Goal: Navigation & Orientation: Find specific page/section

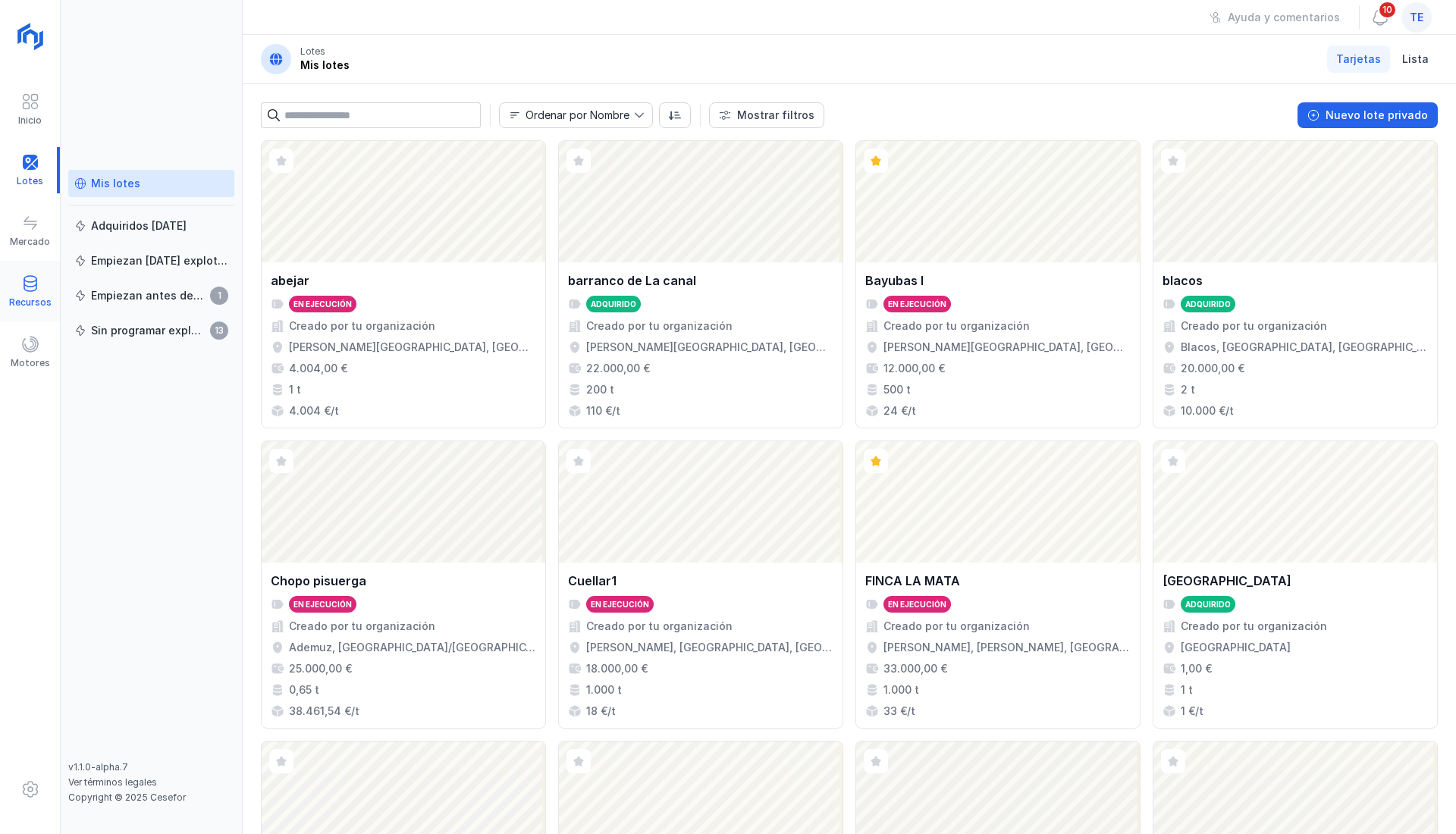
click at [35, 287] on span at bounding box center [30, 283] width 18 height 18
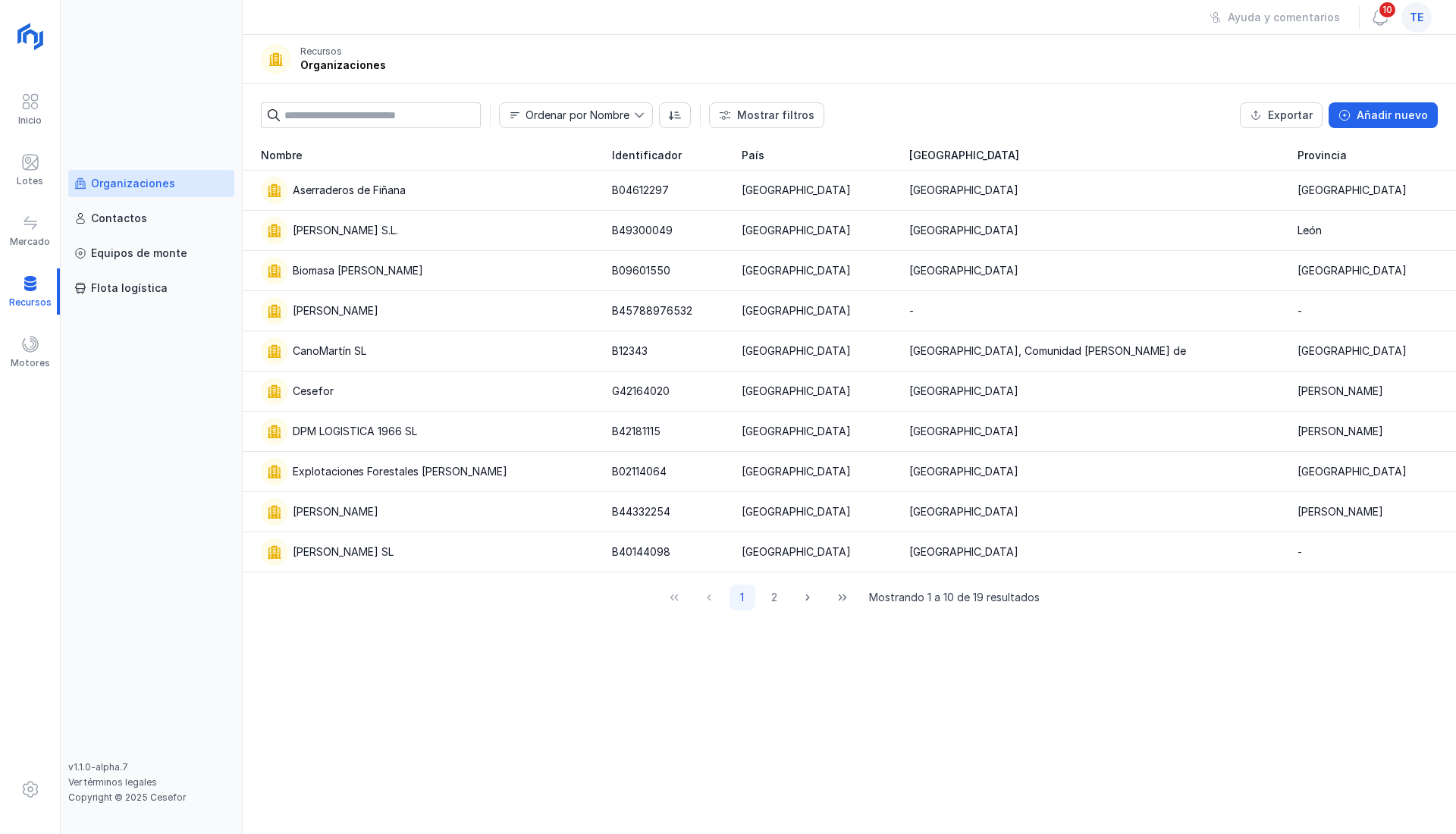
click at [144, 193] on link "Organizaciones" at bounding box center [151, 183] width 166 height 27
click at [353, 387] on div "Cesefor" at bounding box center [427, 391] width 333 height 27
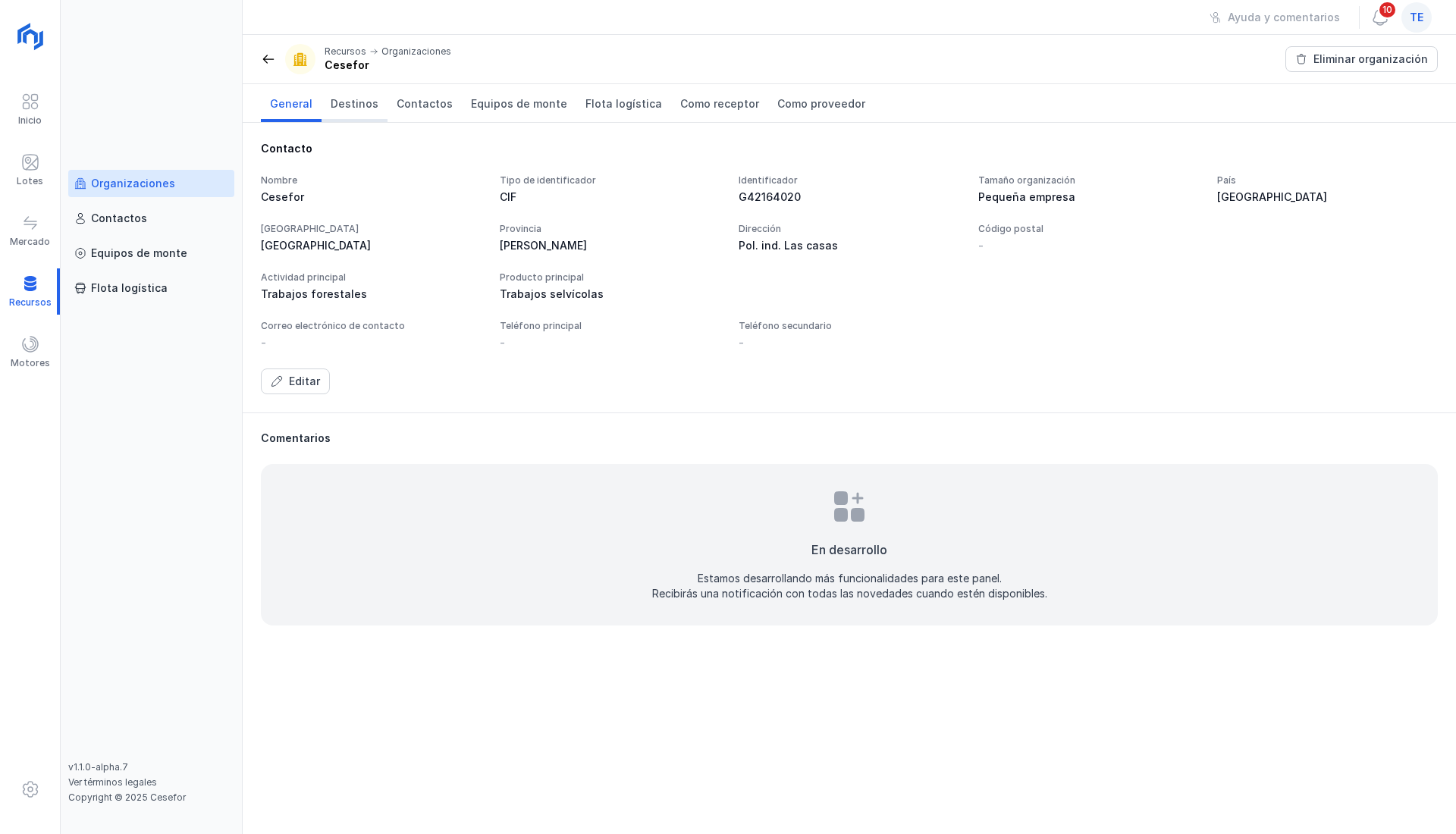
click at [347, 117] on link "Destinos" at bounding box center [354, 103] width 66 height 38
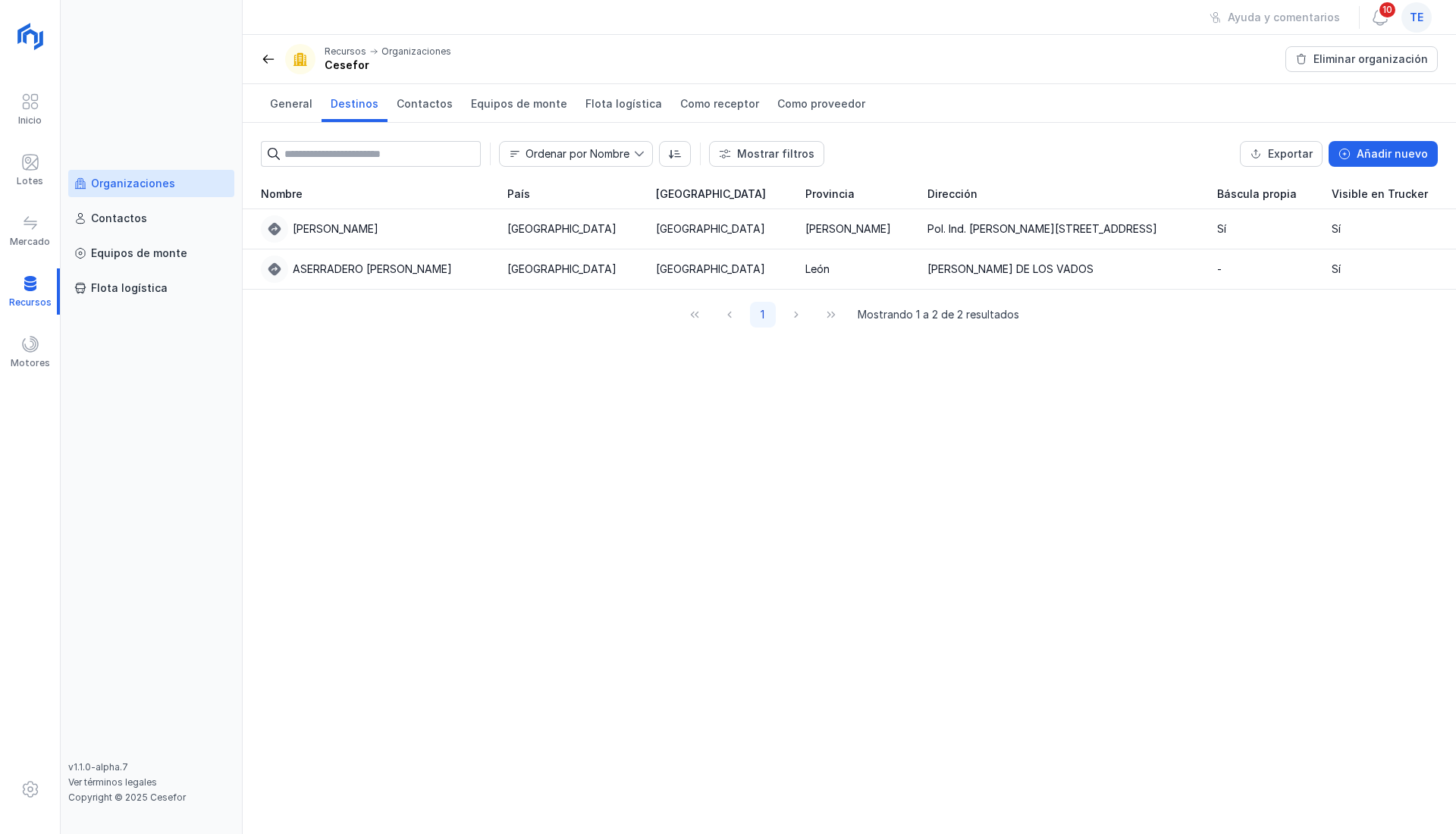
click at [156, 190] on div "Organizaciones" at bounding box center [133, 183] width 84 height 15
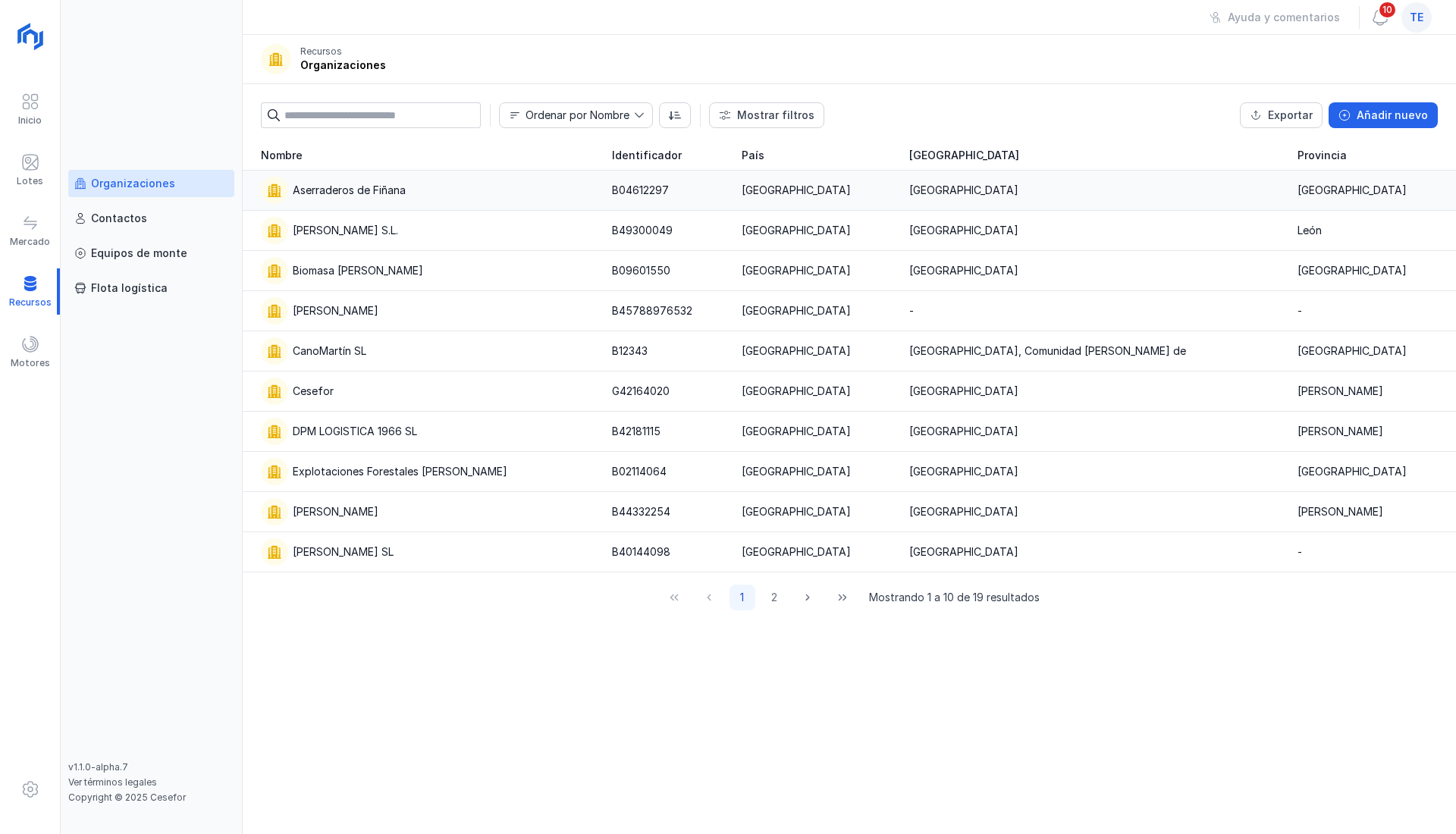
click at [376, 191] on div "Aserraderos de Fiñana" at bounding box center [349, 191] width 113 height 15
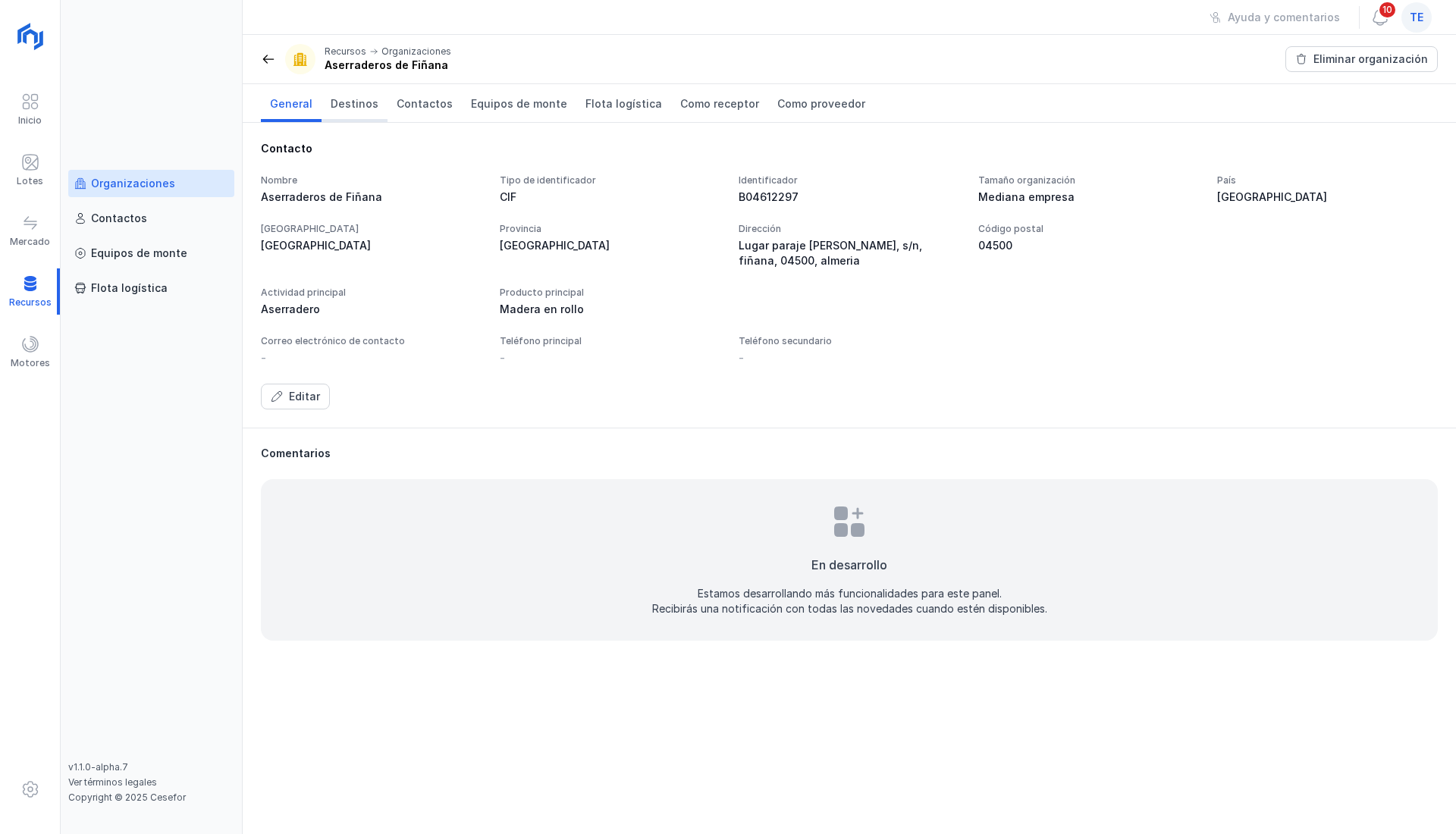
click at [367, 110] on span "Destinos" at bounding box center [354, 104] width 48 height 15
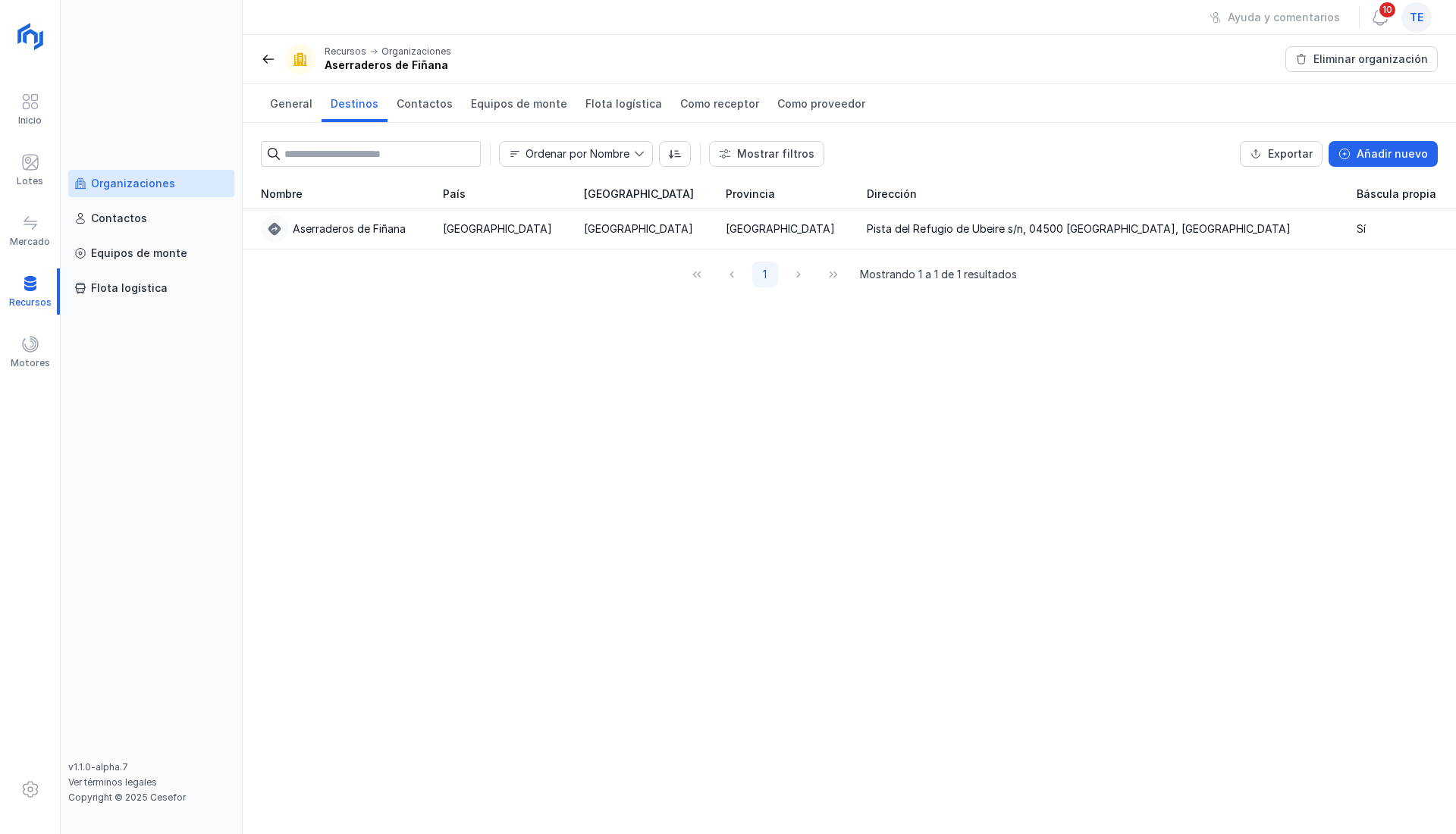
click at [107, 183] on div "Organizaciones" at bounding box center [133, 183] width 84 height 15
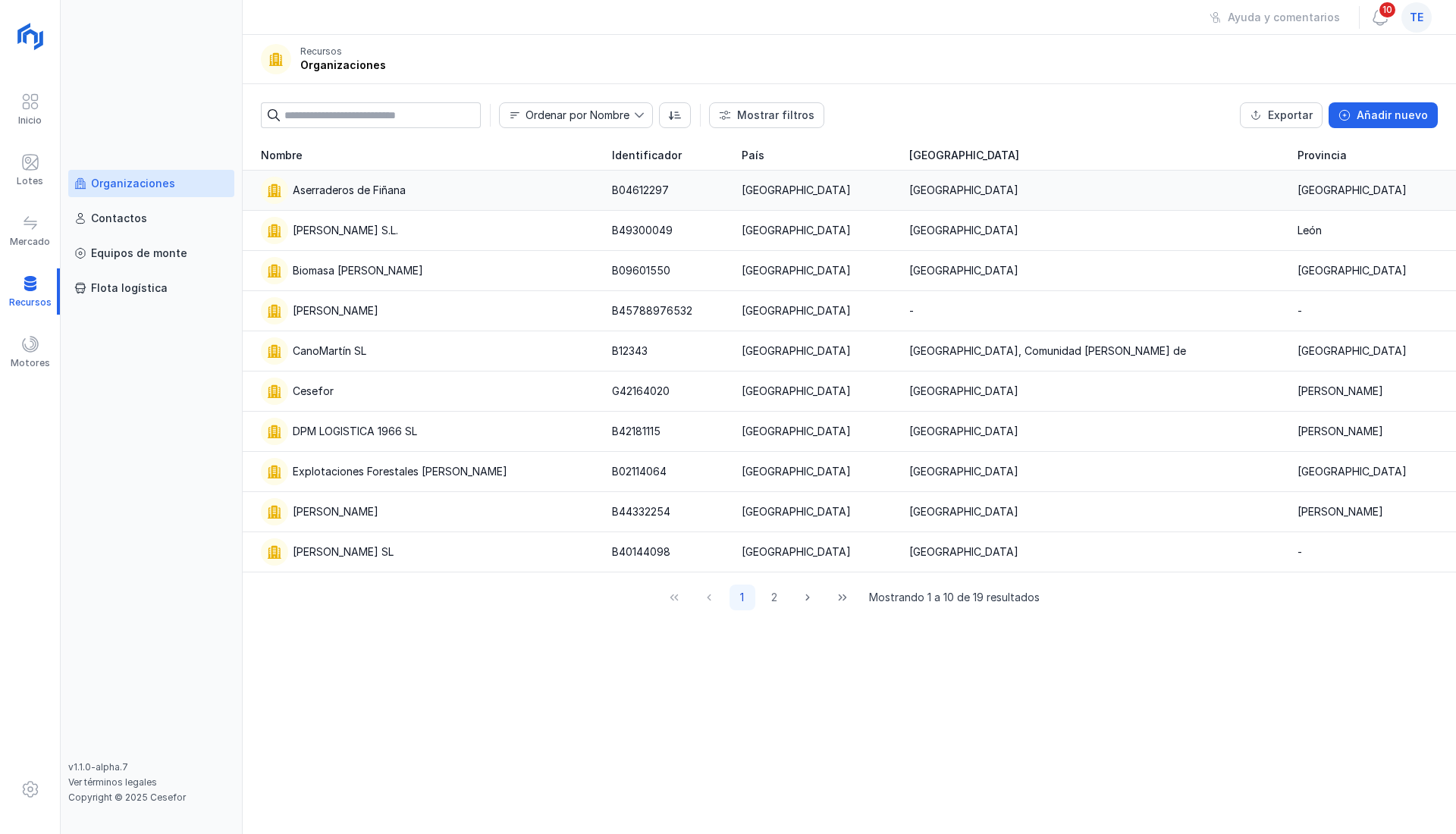
click at [378, 200] on div "Aserraderos de Fiñana" at bounding box center [427, 190] width 333 height 27
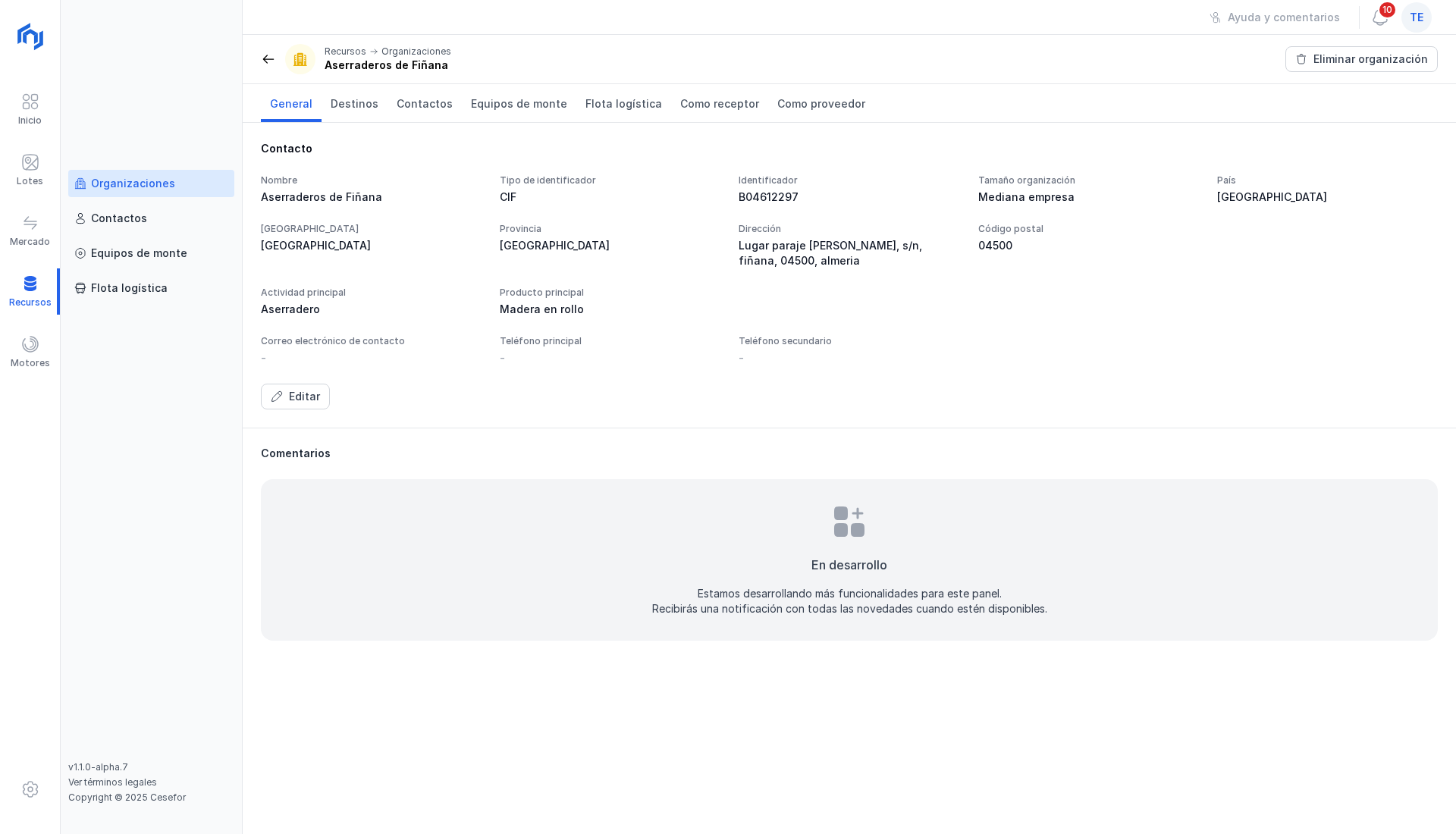
click at [270, 50] on div "Recursos Organizaciones Aserraderos de Fiñana" at bounding box center [356, 59] width 191 height 30
click at [271, 56] on span at bounding box center [268, 59] width 15 height 15
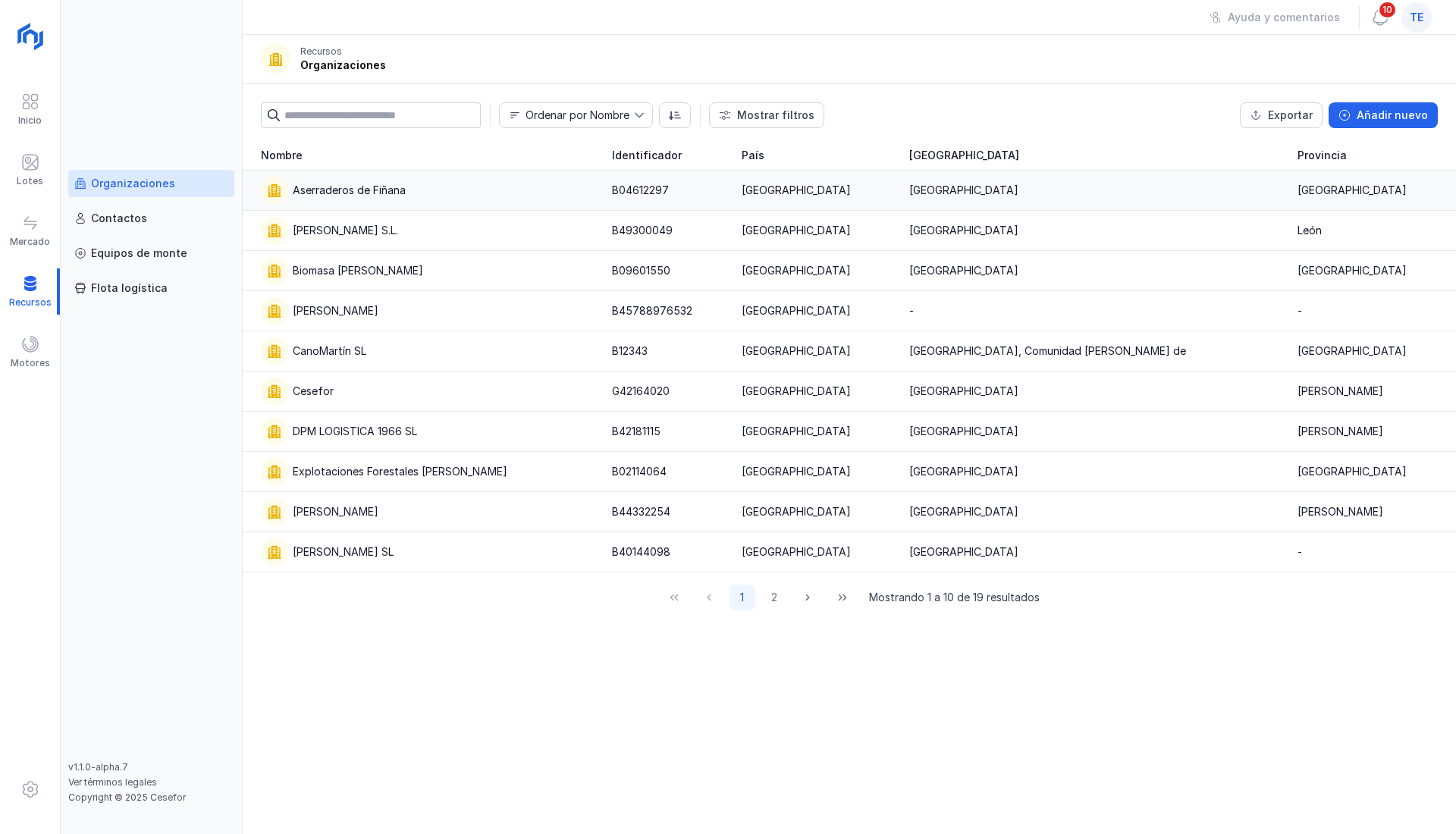
click at [350, 193] on div "Aserraderos de Fiñana" at bounding box center [349, 191] width 113 height 15
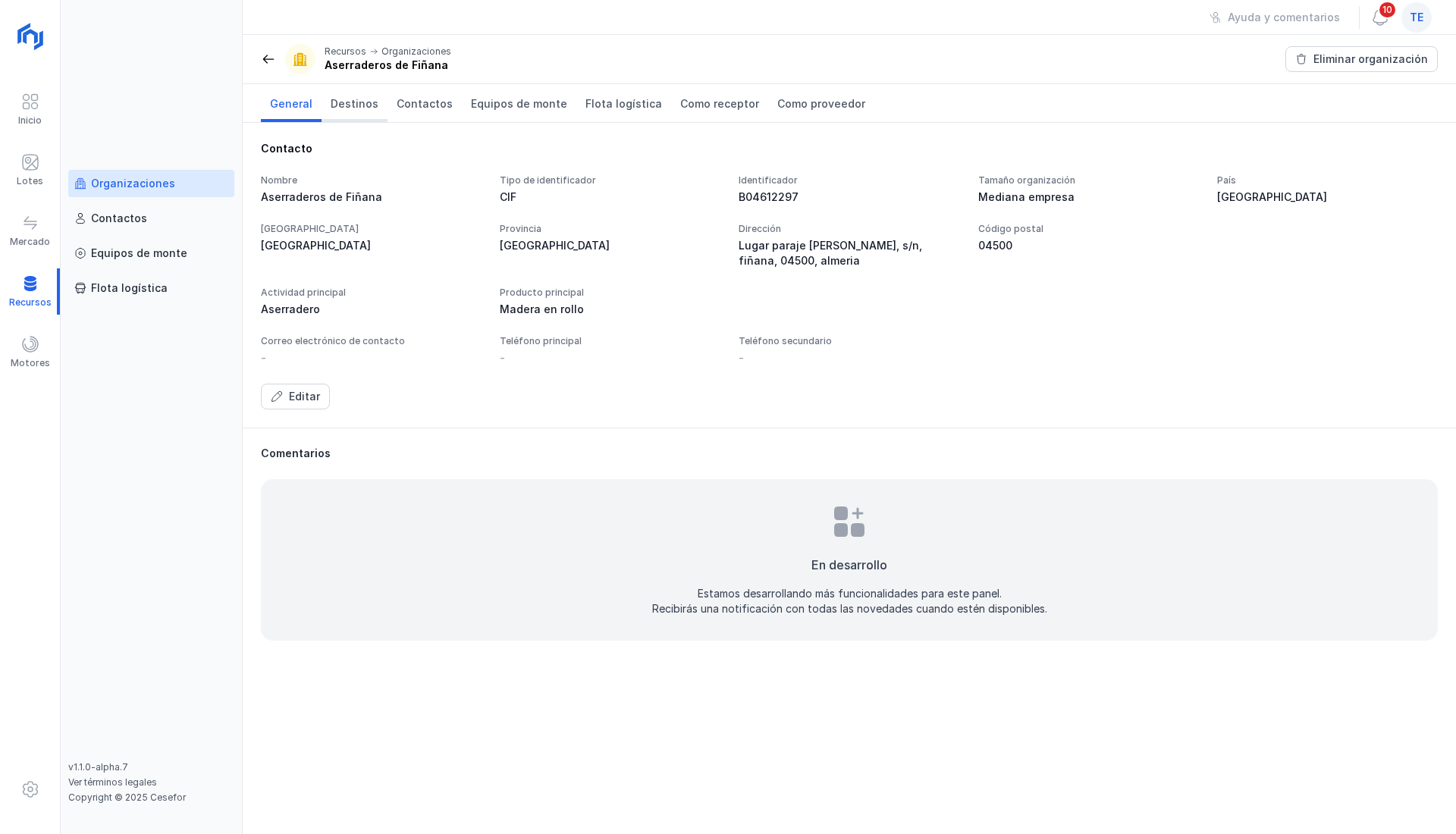
click at [358, 107] on span "Destinos" at bounding box center [354, 104] width 48 height 15
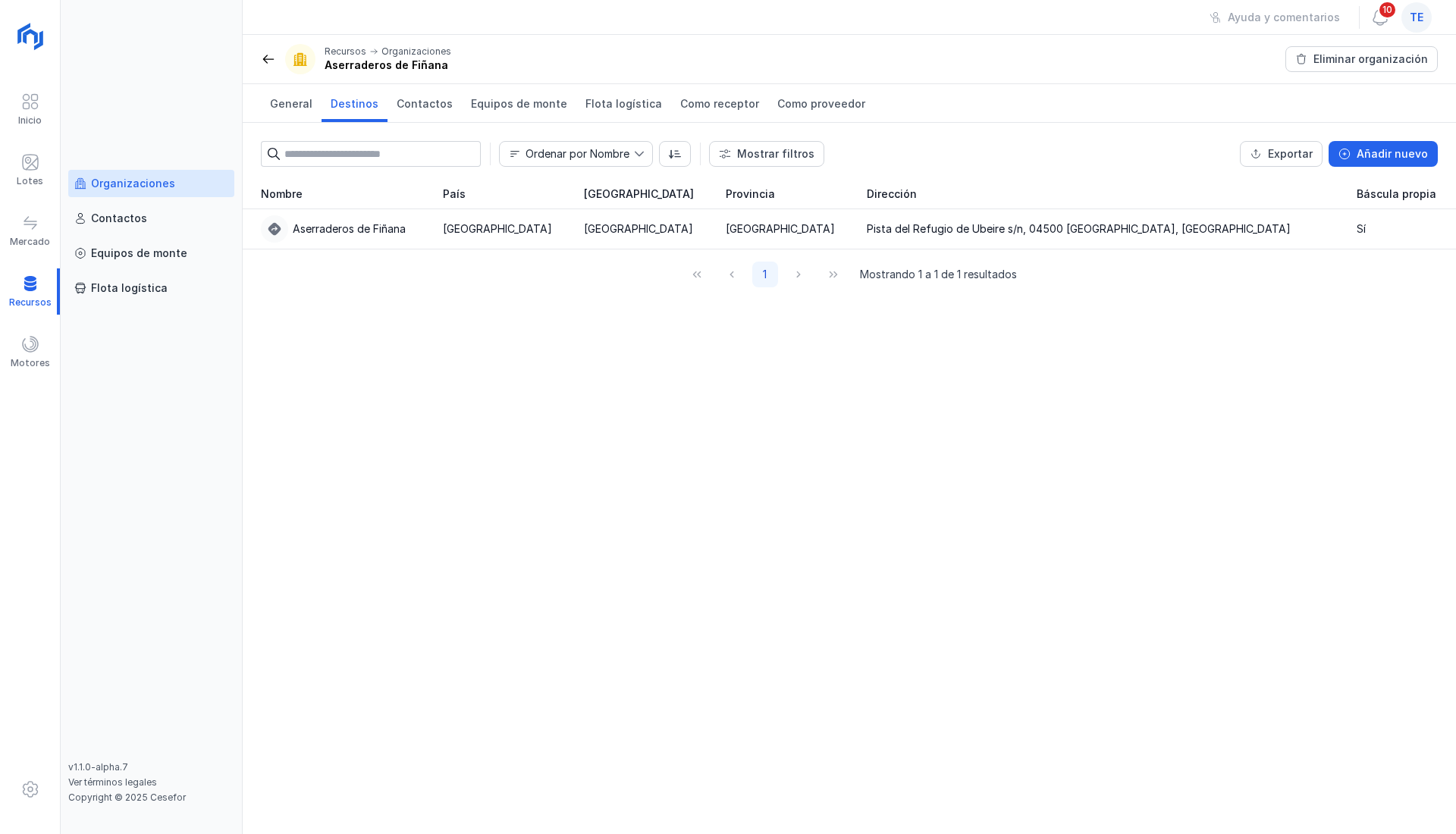
click at [265, 56] on span at bounding box center [268, 59] width 15 height 15
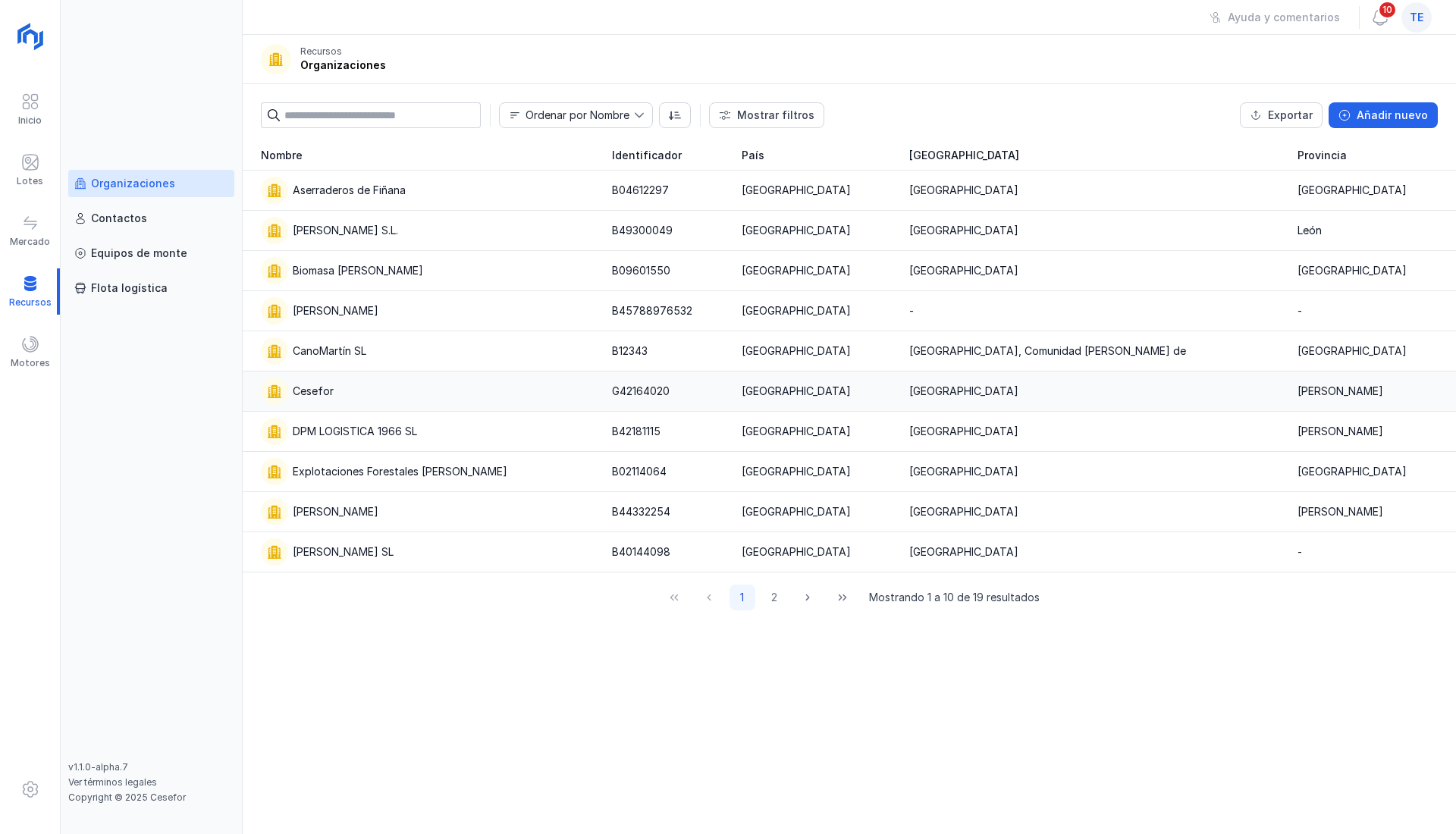
click at [326, 395] on div "Cesefor" at bounding box center [313, 392] width 41 height 15
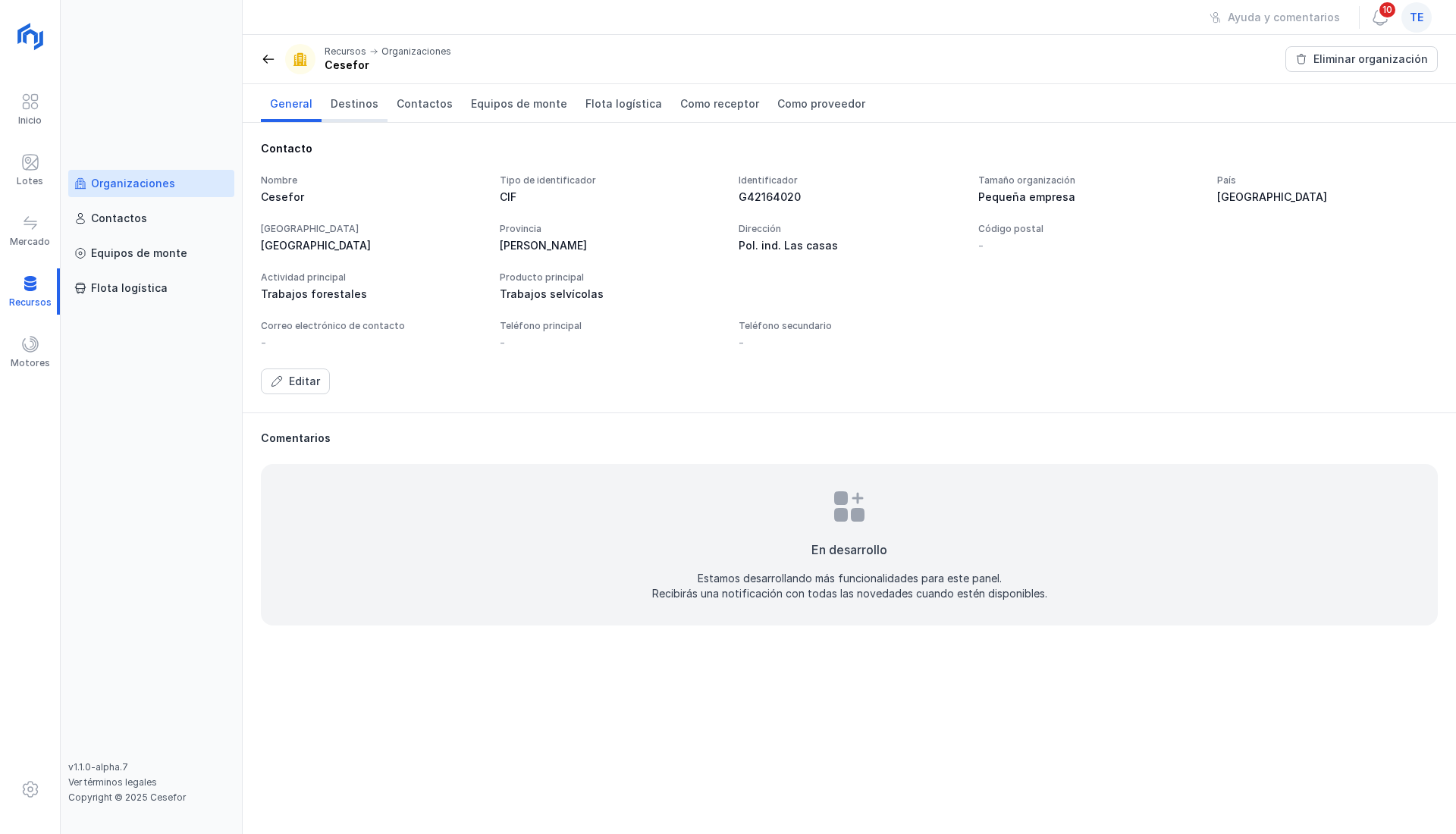
click at [354, 102] on span "Destinos" at bounding box center [354, 104] width 48 height 15
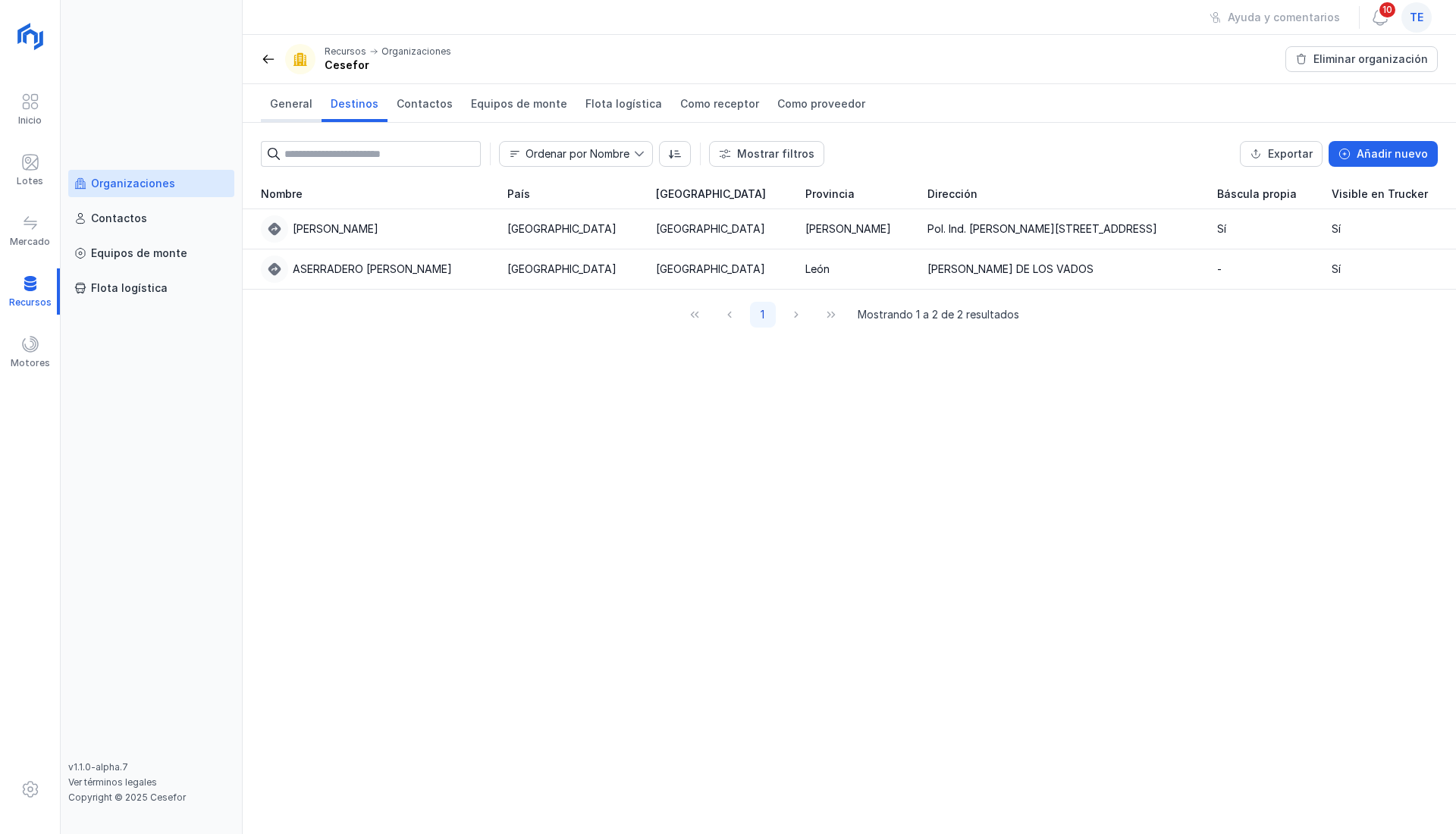
click at [289, 106] on span "General" at bounding box center [291, 104] width 42 height 15
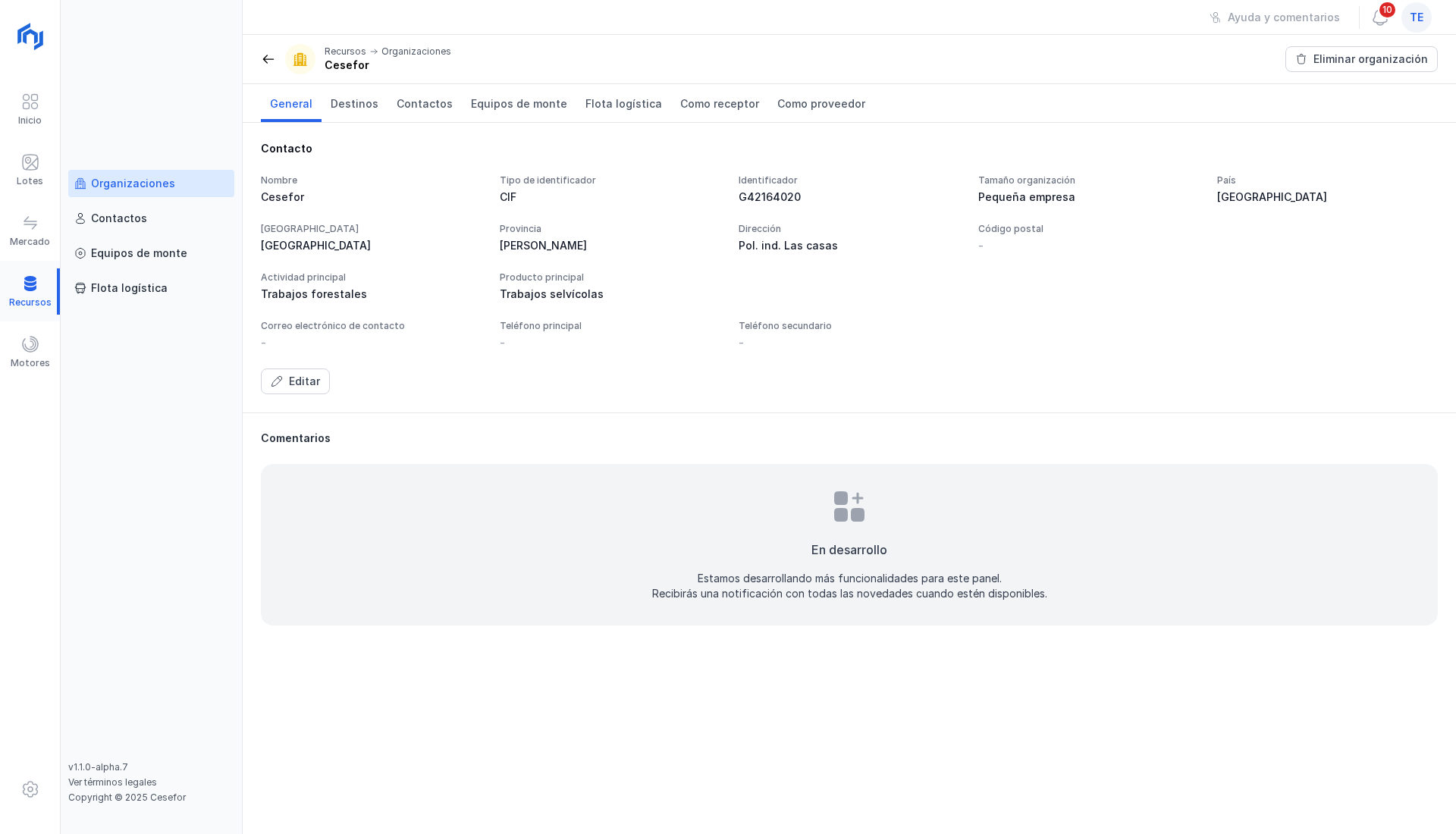
click at [30, 280] on div at bounding box center [30, 291] width 60 height 46
click at [33, 283] on div at bounding box center [30, 291] width 60 height 46
click at [150, 178] on div "Organizaciones" at bounding box center [133, 183] width 84 height 15
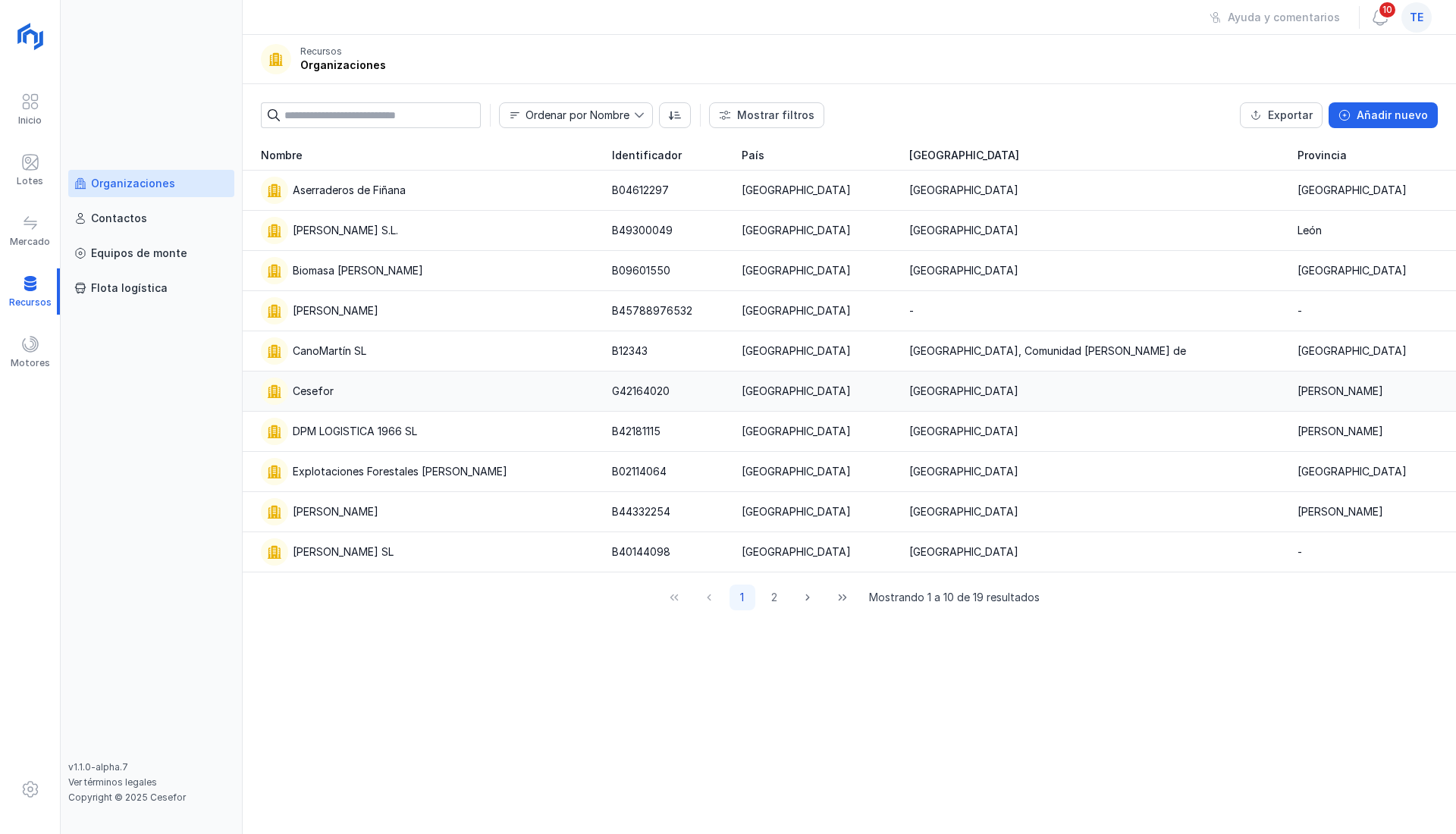
click at [321, 395] on div "Cesefor" at bounding box center [313, 392] width 41 height 15
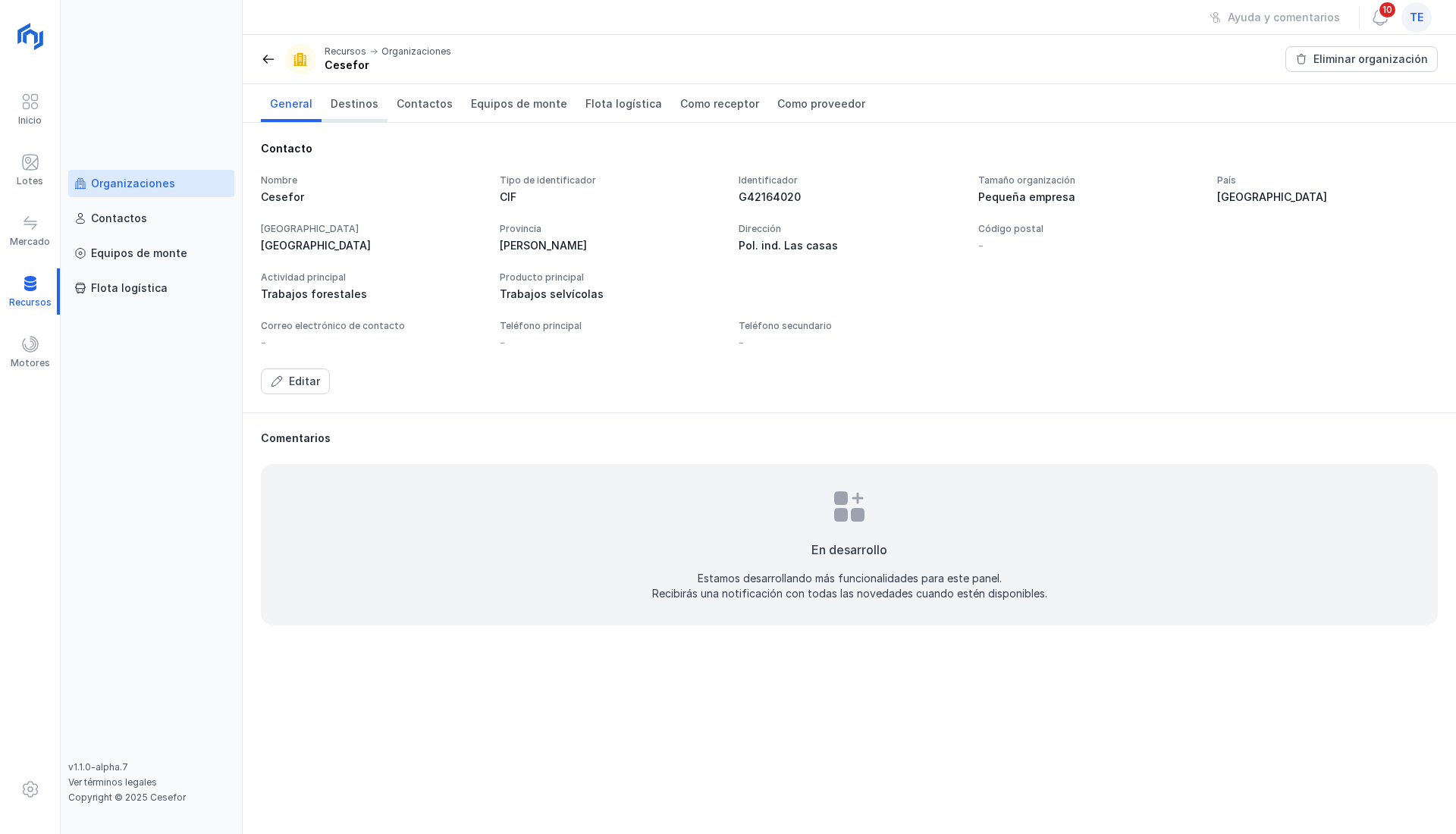
click at [343, 111] on link "Destinos" at bounding box center [354, 103] width 66 height 38
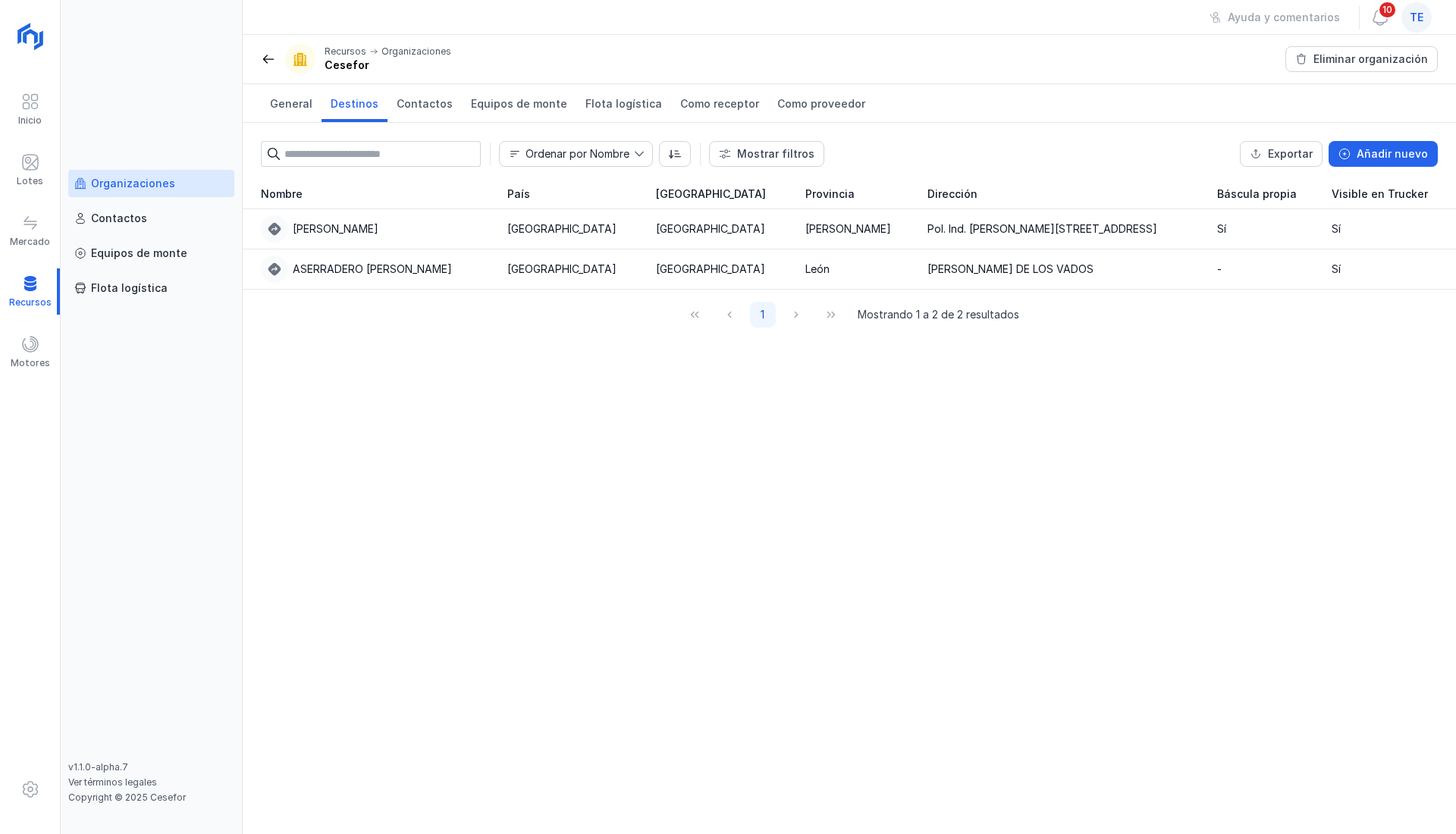
click at [125, 195] on link "Organizaciones" at bounding box center [151, 183] width 166 height 27
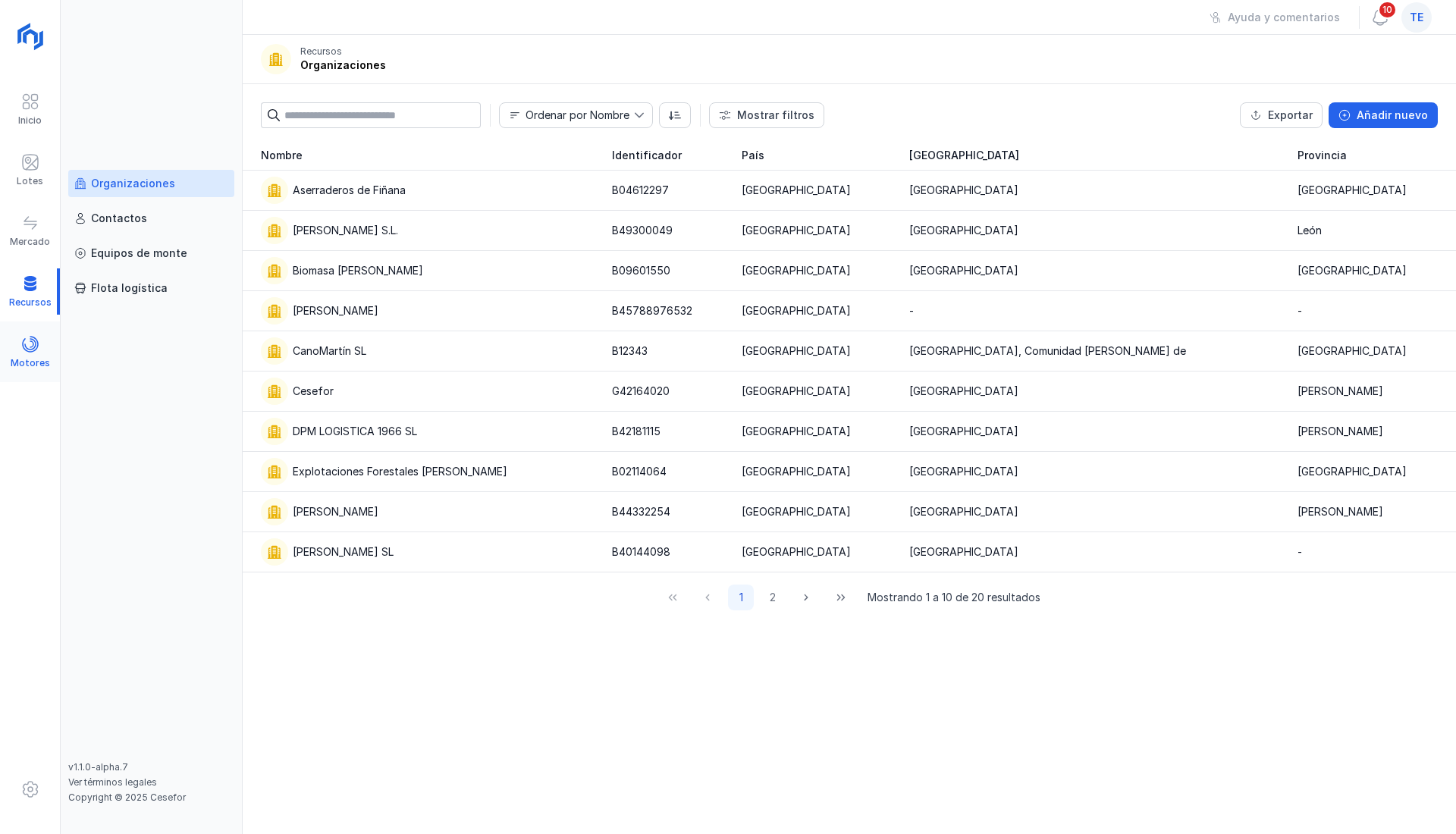
click at [35, 341] on span at bounding box center [30, 344] width 18 height 18
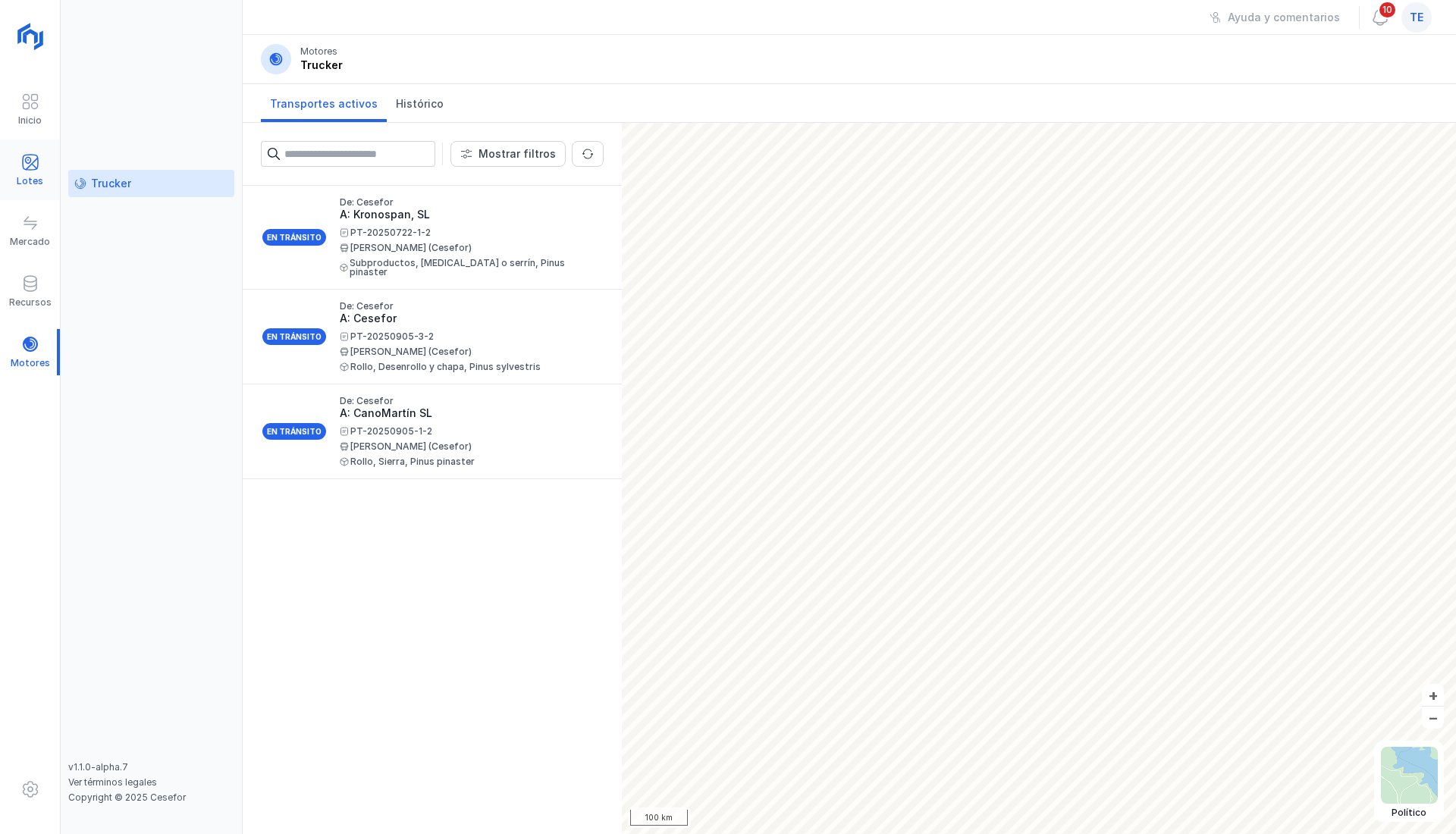
click at [35, 173] on div at bounding box center [30, 165] width 18 height 22
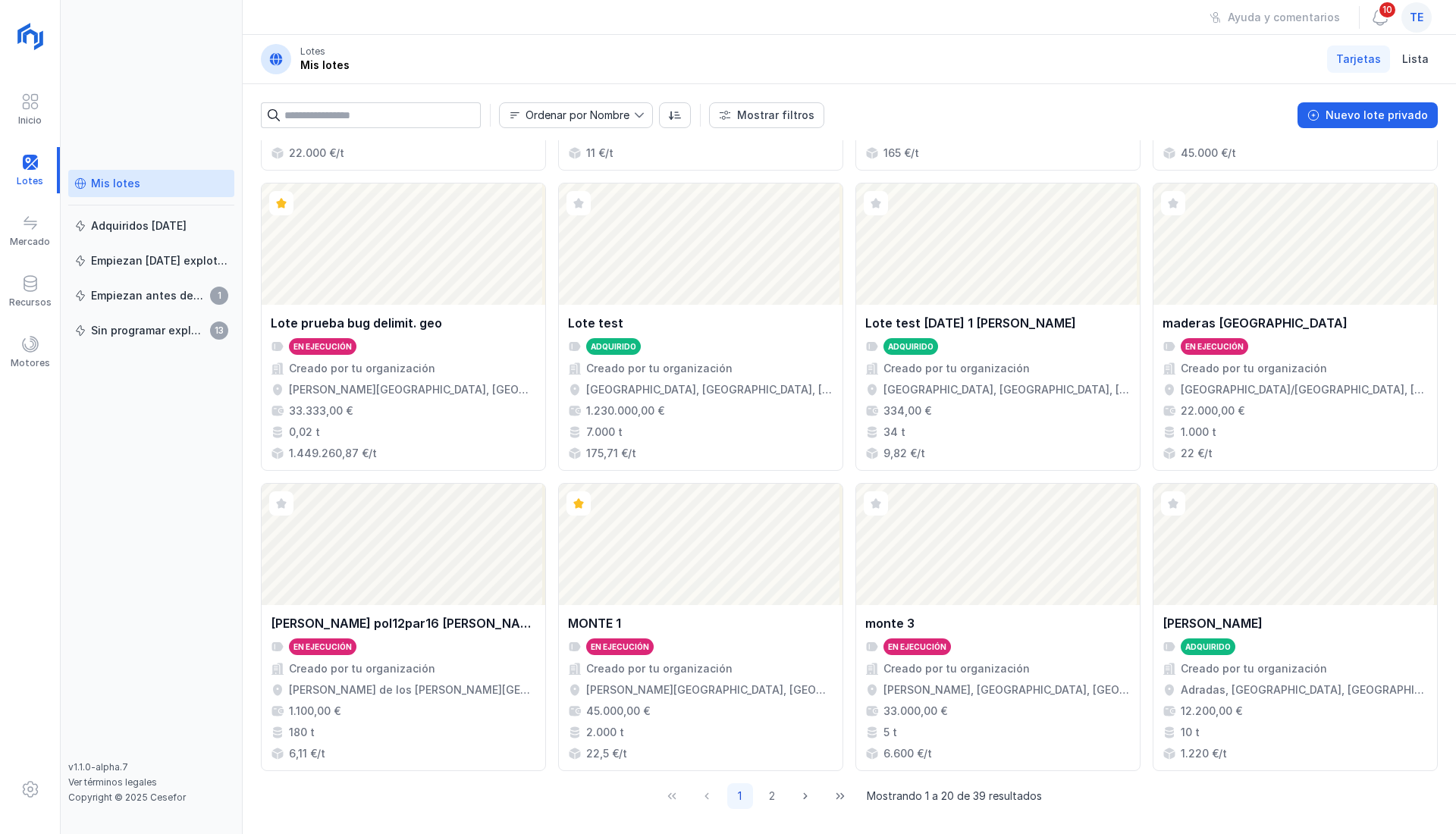
scroll to position [861, 0]
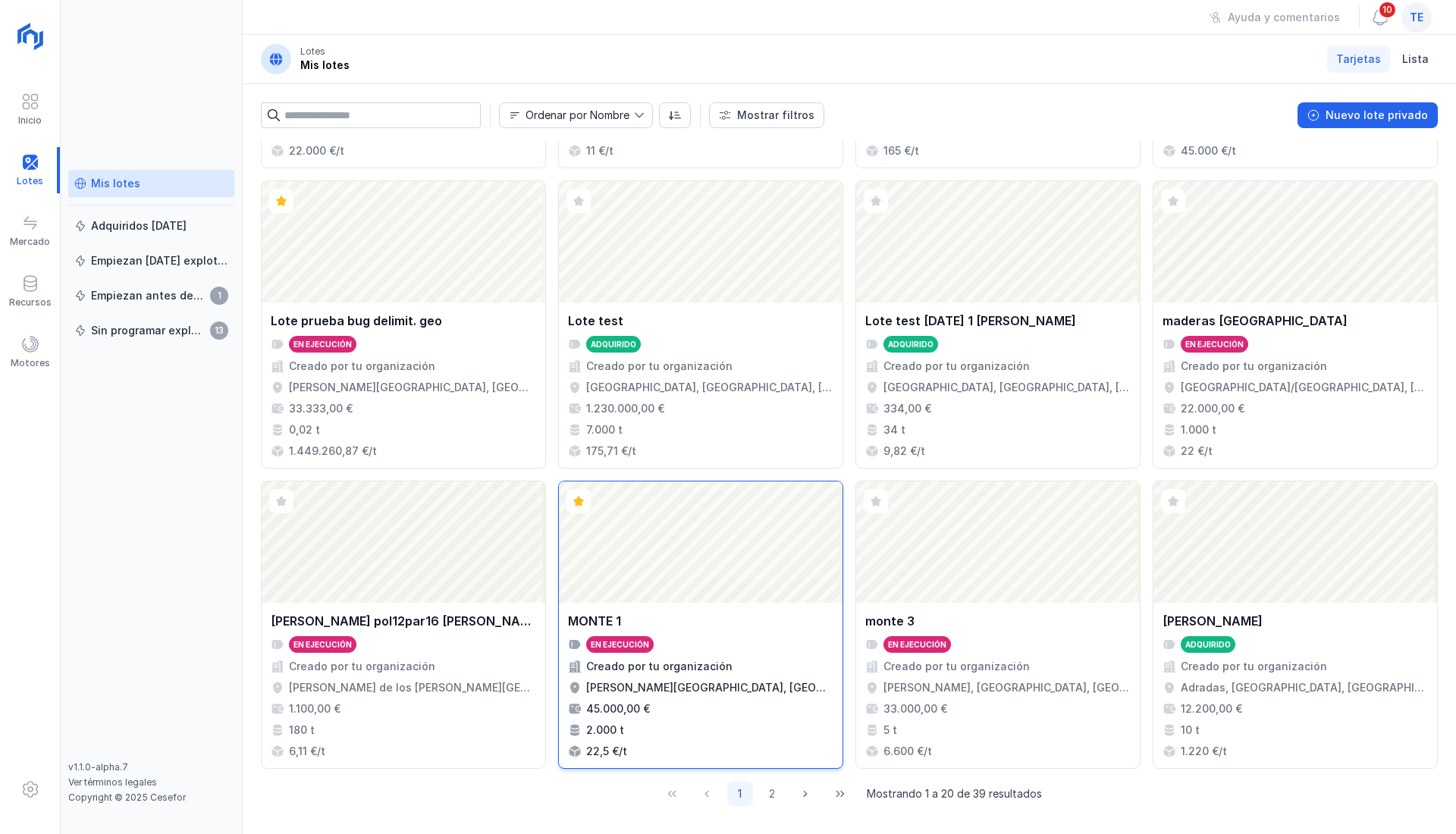
click at [659, 558] on div "Abrir lote" at bounding box center [700, 542] width 283 height 122
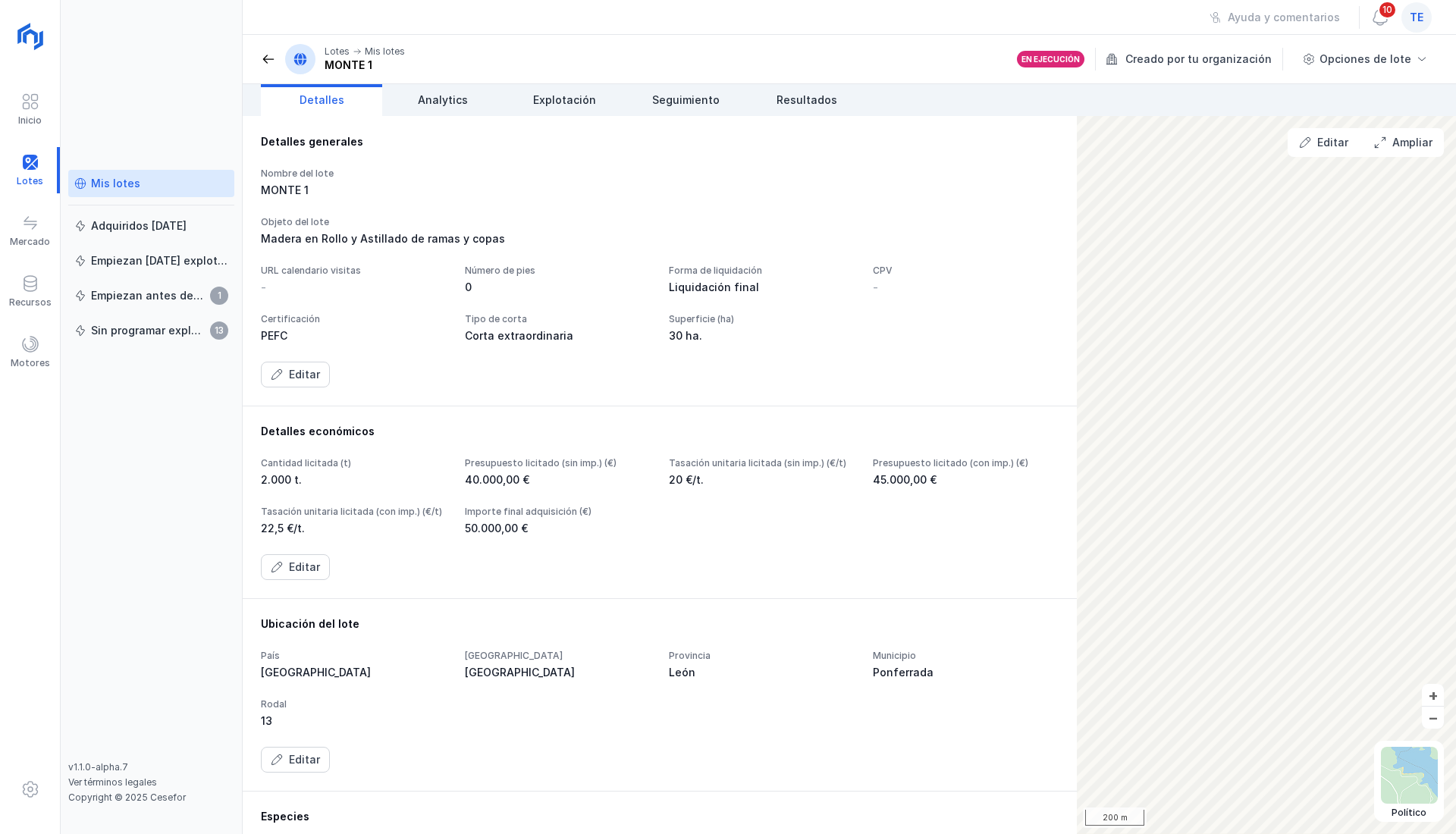
click at [273, 62] on div "Lotes Mis lotes MONTE 1" at bounding box center [333, 59] width 144 height 30
click at [268, 59] on span at bounding box center [268, 59] width 15 height 15
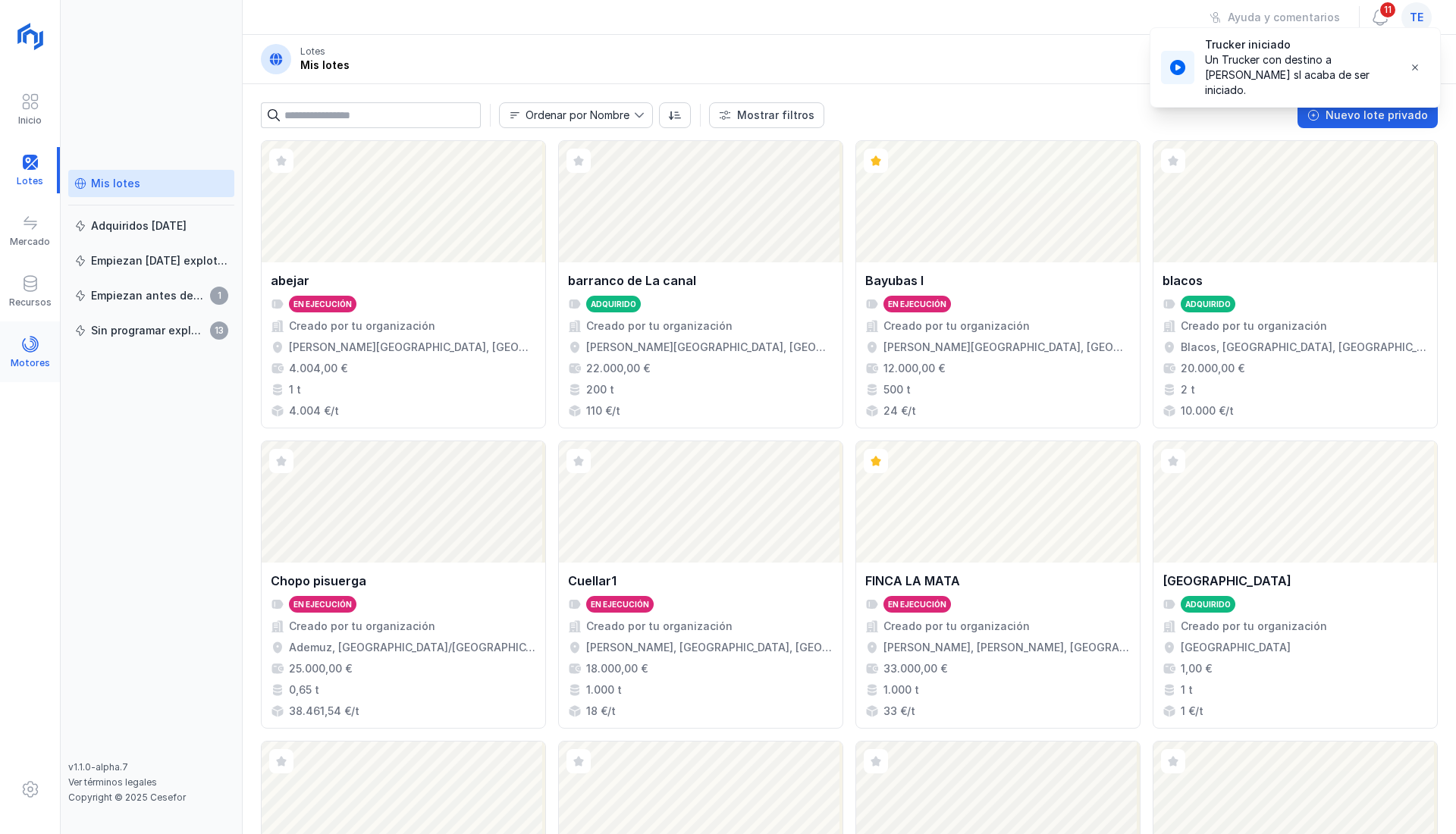
click at [22, 332] on div "Motores" at bounding box center [30, 352] width 60 height 46
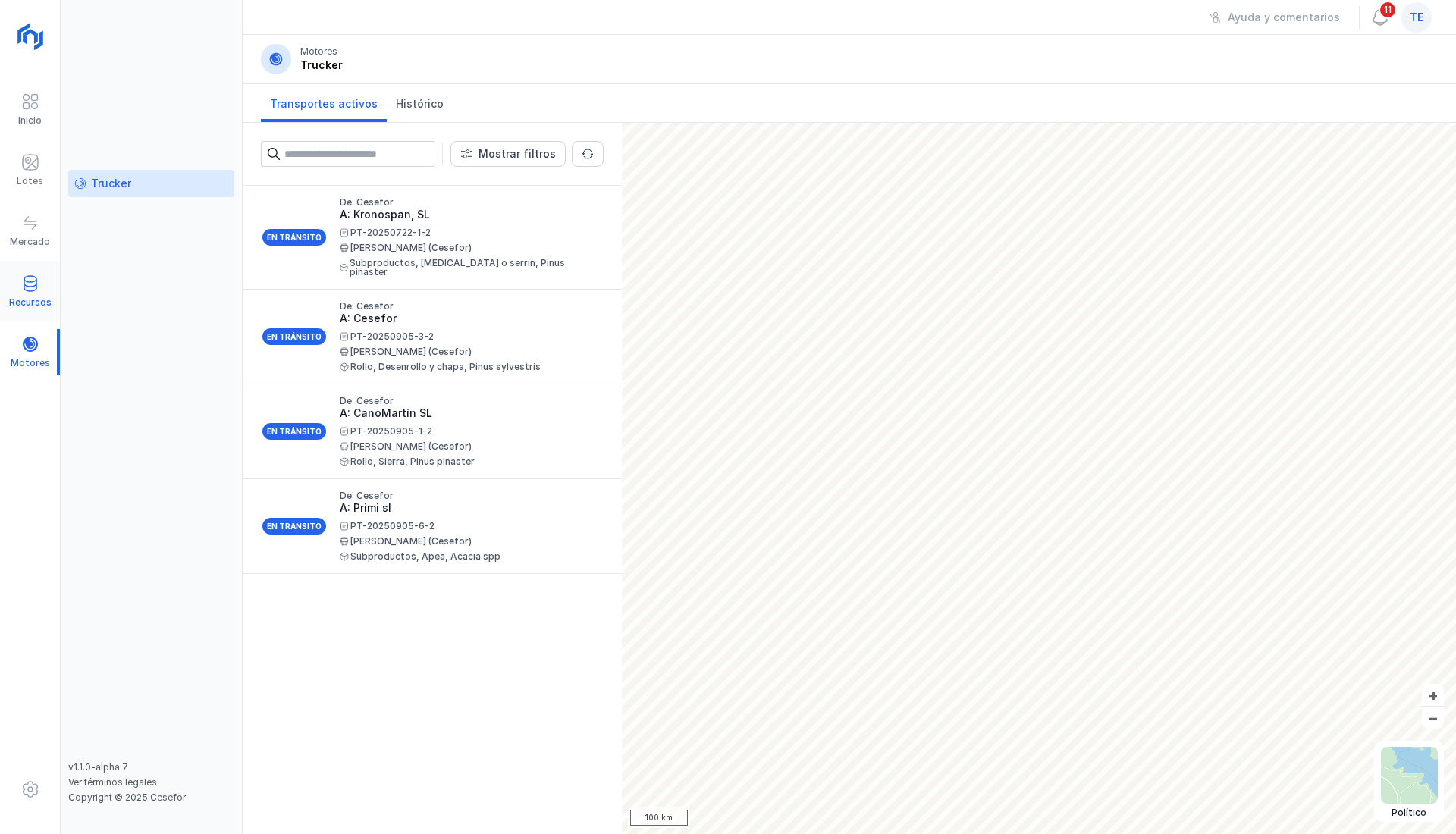
click at [32, 290] on span at bounding box center [30, 283] width 18 height 18
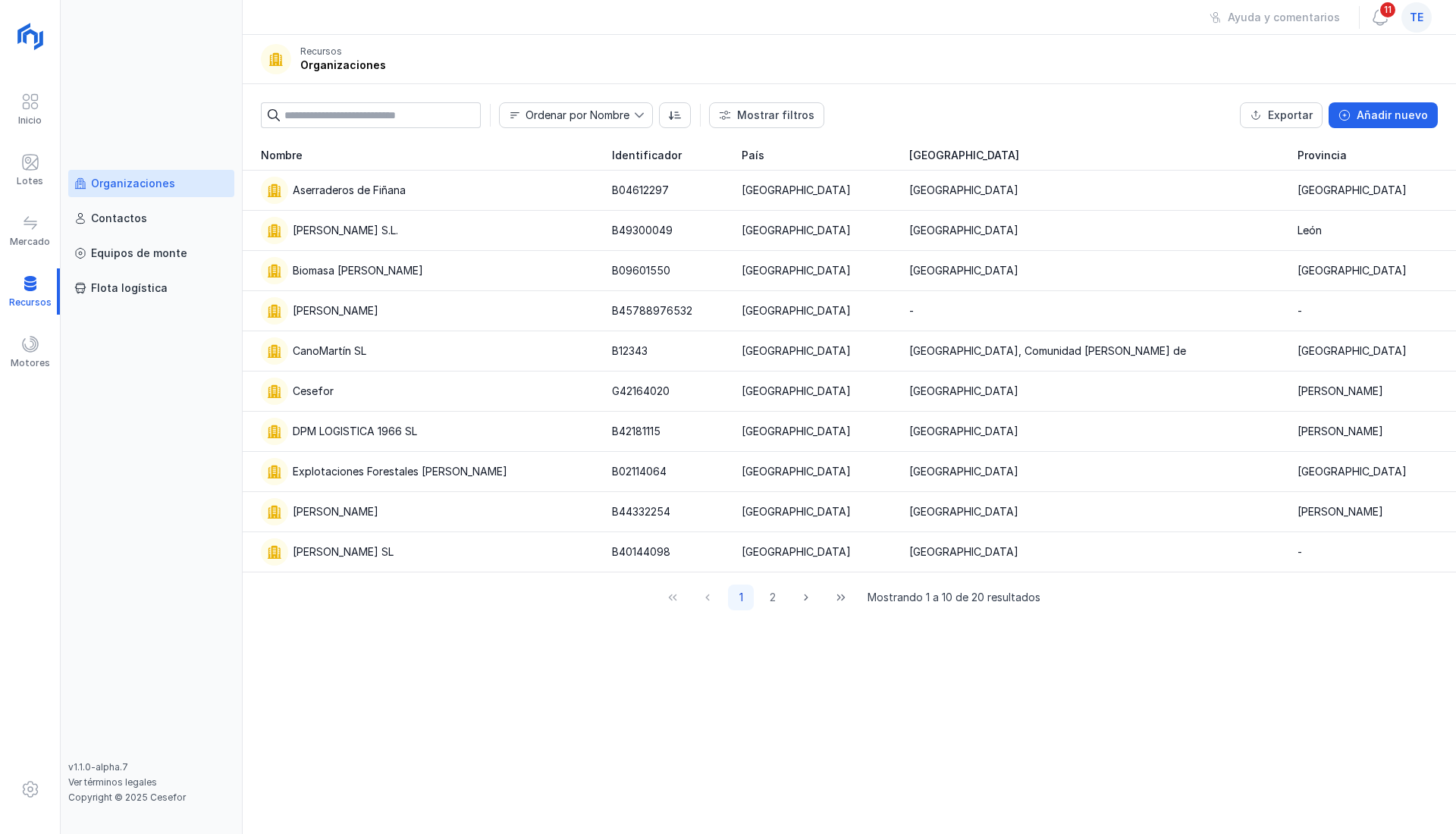
click at [133, 191] on link "Organizaciones" at bounding box center [151, 183] width 166 height 27
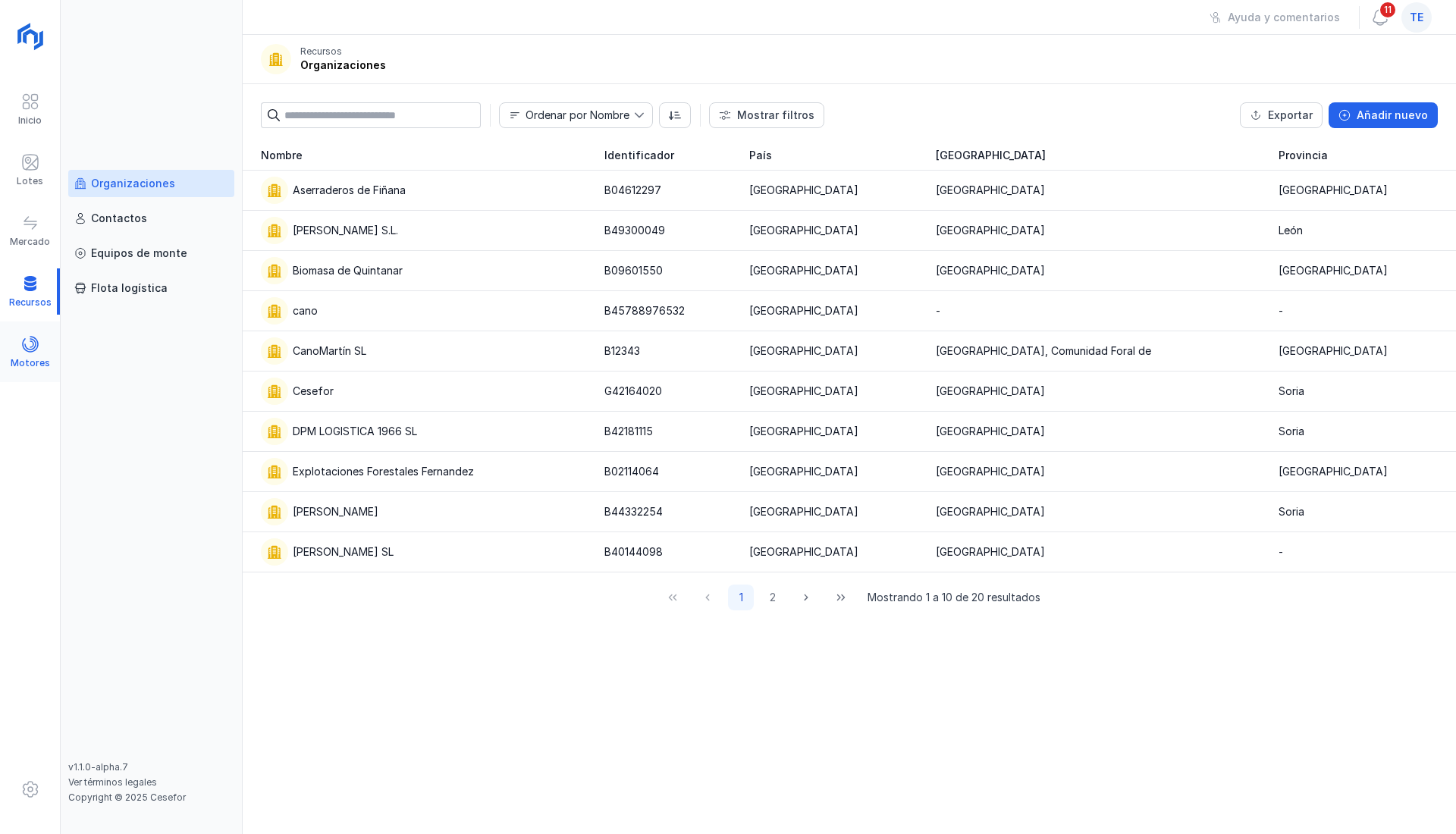
click at [22, 342] on span at bounding box center [30, 344] width 18 height 18
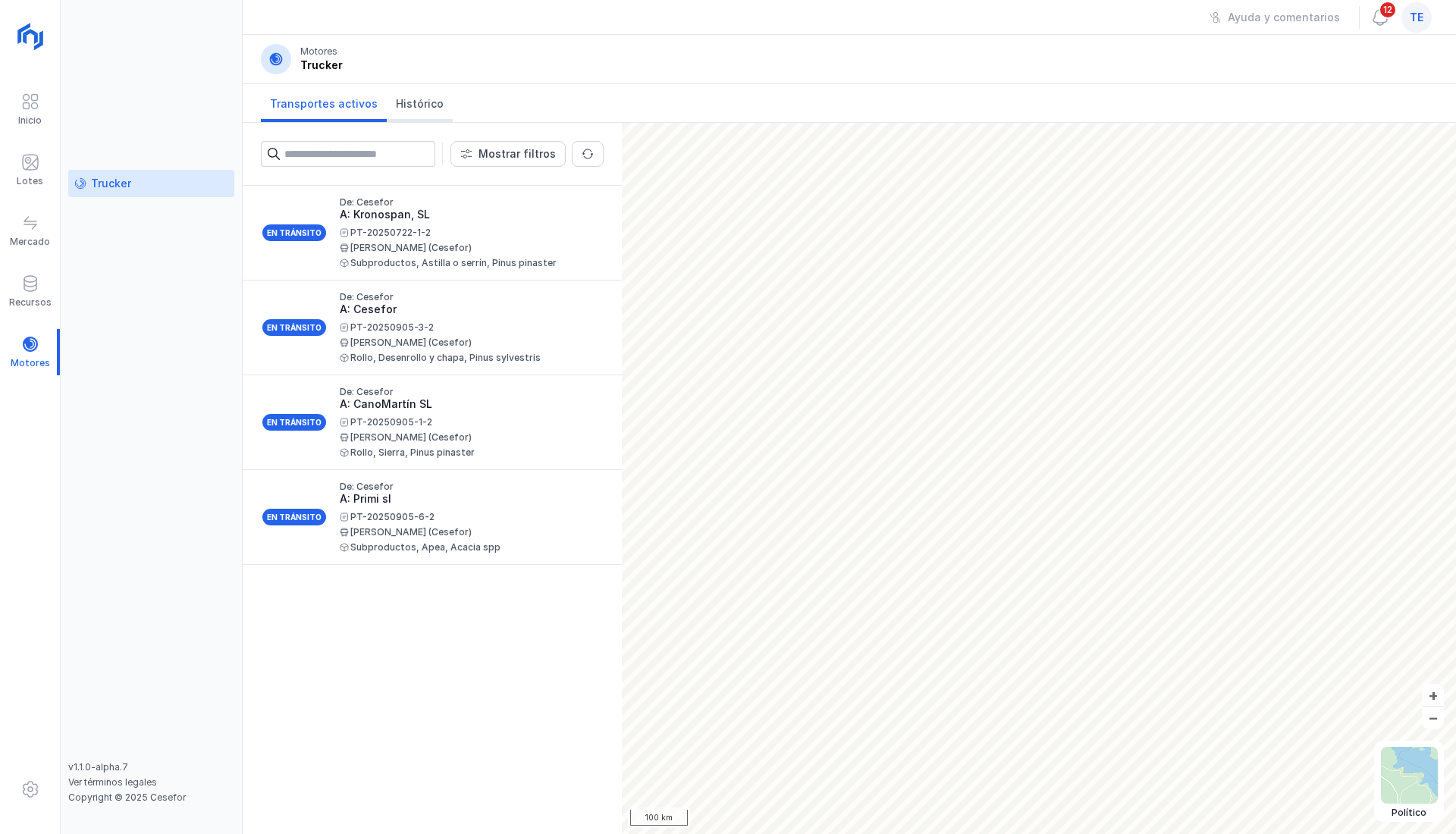
click at [415, 98] on span "Histórico" at bounding box center [419, 104] width 48 height 15
click at [299, 103] on span "Transportes activos" at bounding box center [323, 104] width 107 height 15
click at [332, 107] on span "Transportes activos" at bounding box center [323, 104] width 107 height 15
click at [407, 97] on span "Histórico" at bounding box center [419, 104] width 48 height 15
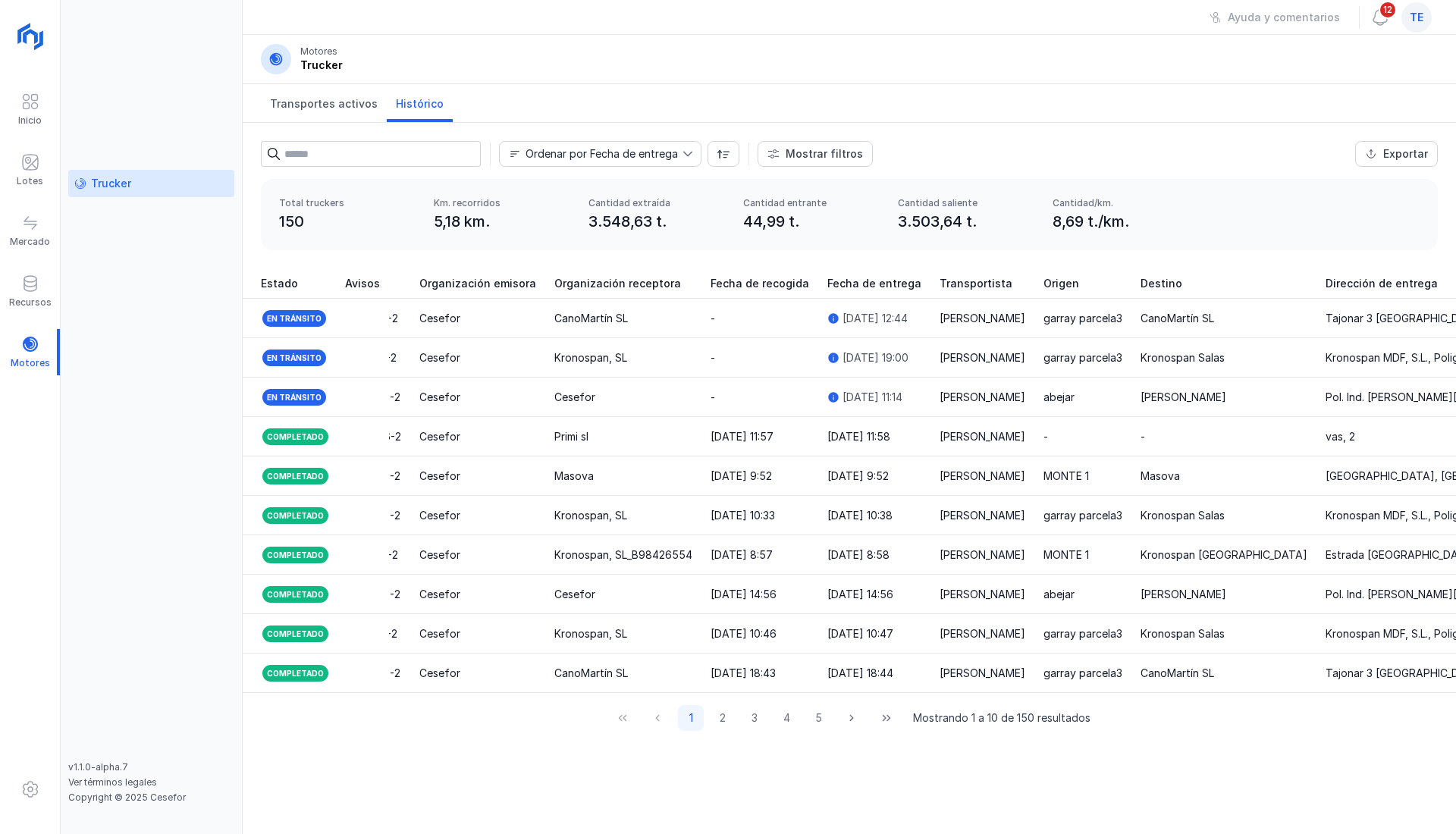
scroll to position [0, 222]
click at [46, 290] on div "Recursos" at bounding box center [30, 291] width 60 height 46
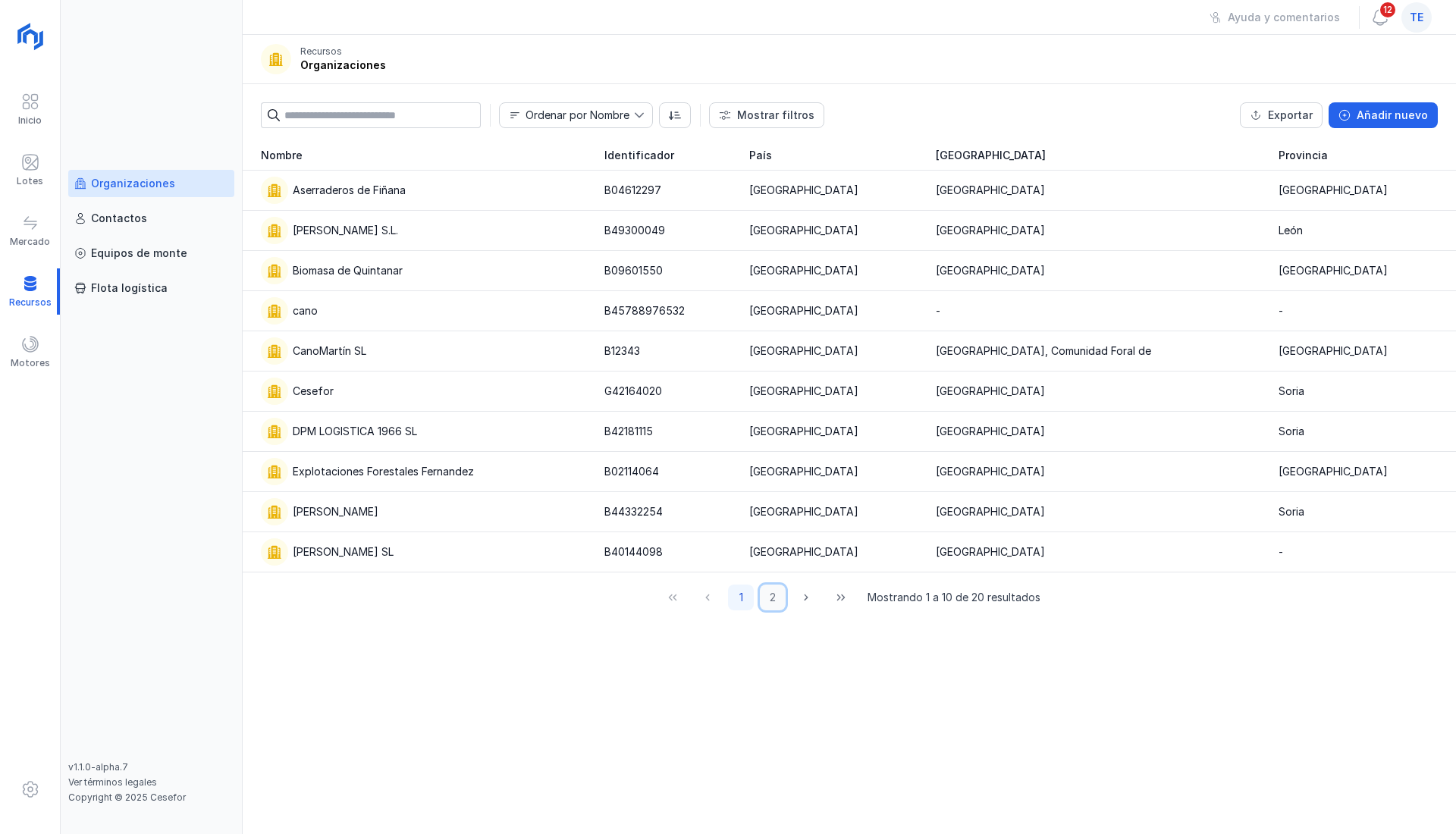
click at [774, 596] on button "2" at bounding box center [773, 598] width 26 height 26
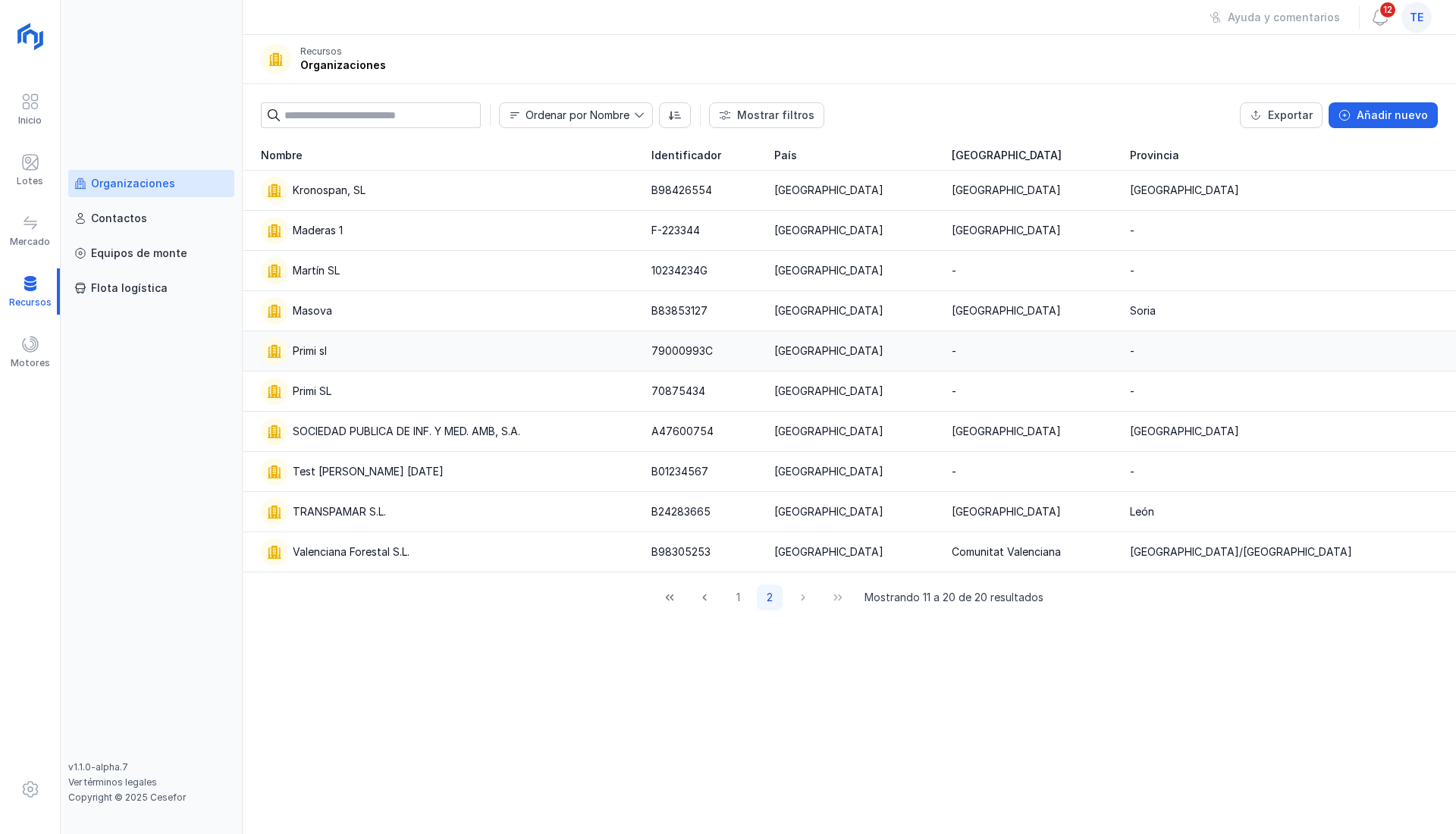
click at [351, 351] on div "Primi sl" at bounding box center [447, 351] width 372 height 27
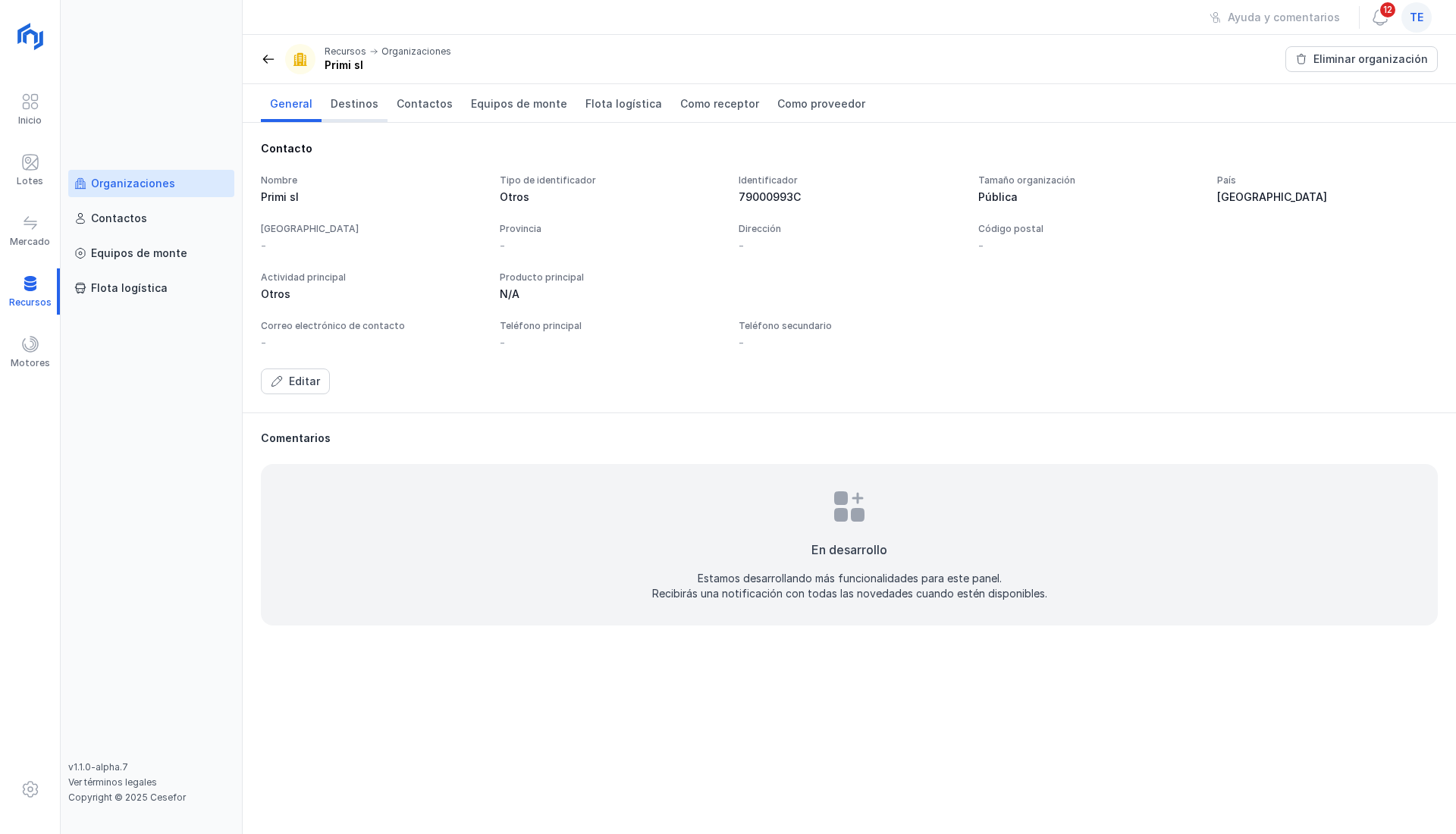
click at [356, 107] on span "Destinos" at bounding box center [354, 104] width 48 height 15
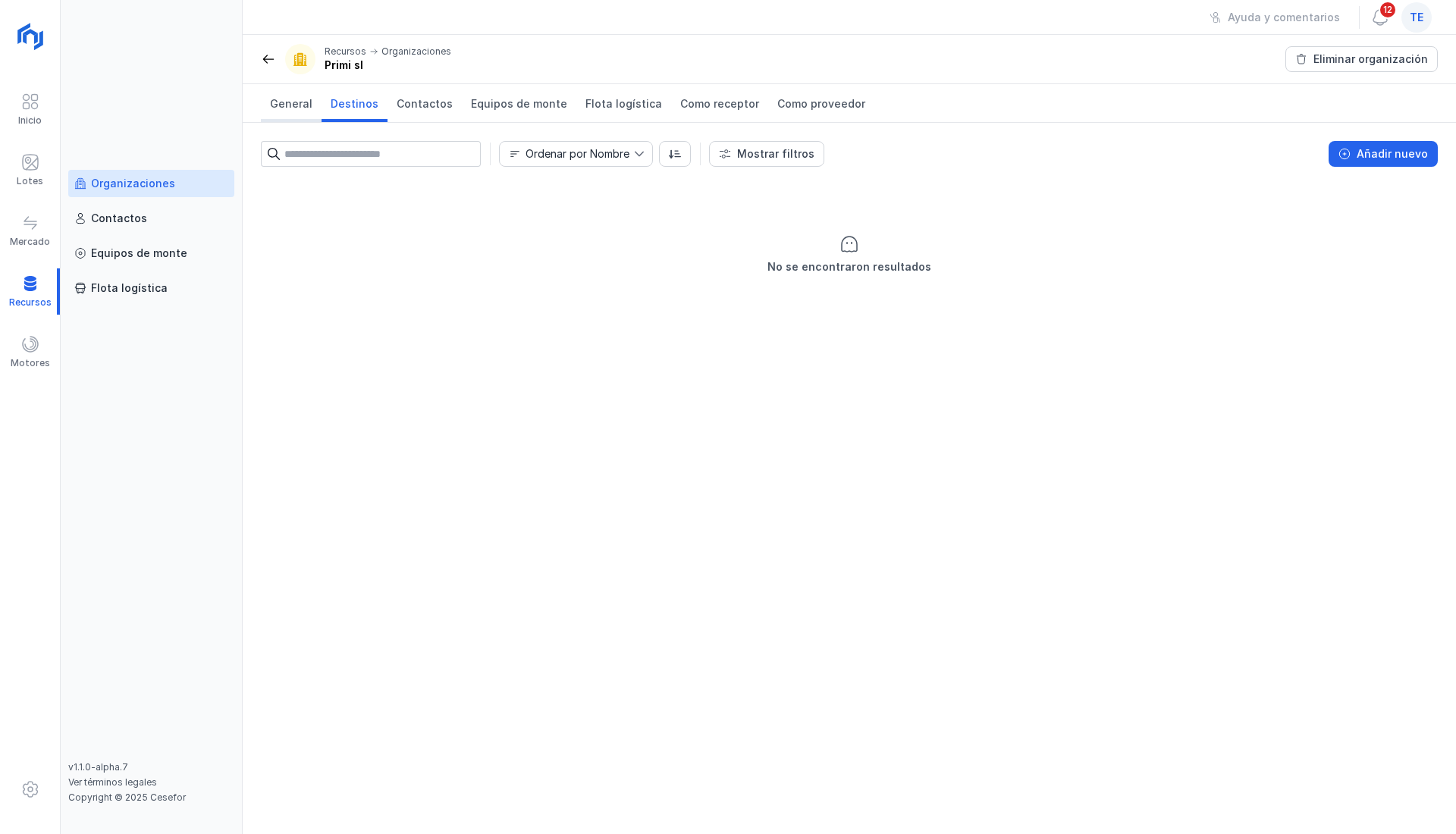
click at [294, 107] on span "General" at bounding box center [291, 104] width 42 height 15
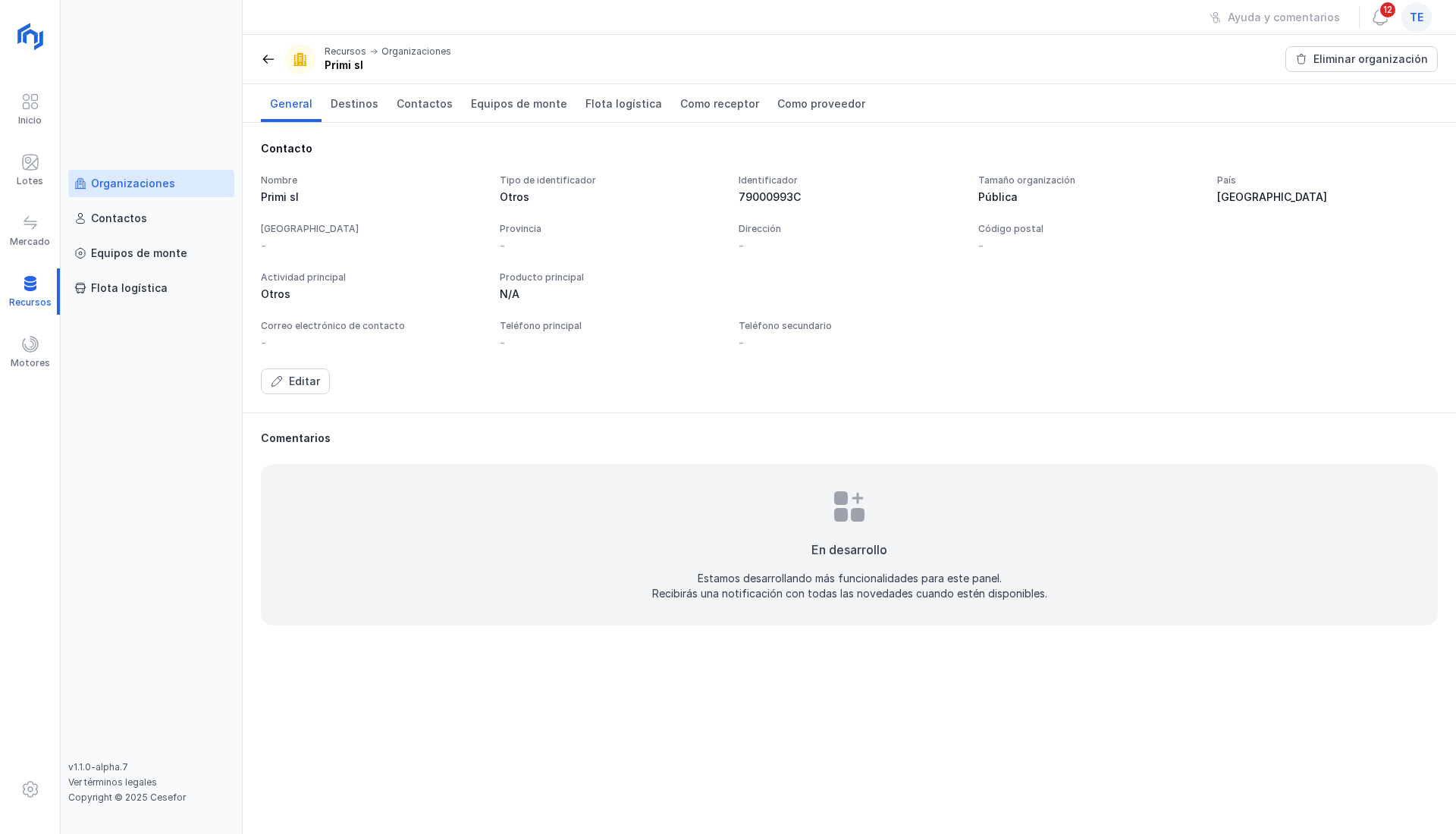
click at [271, 56] on span at bounding box center [268, 59] width 15 height 15
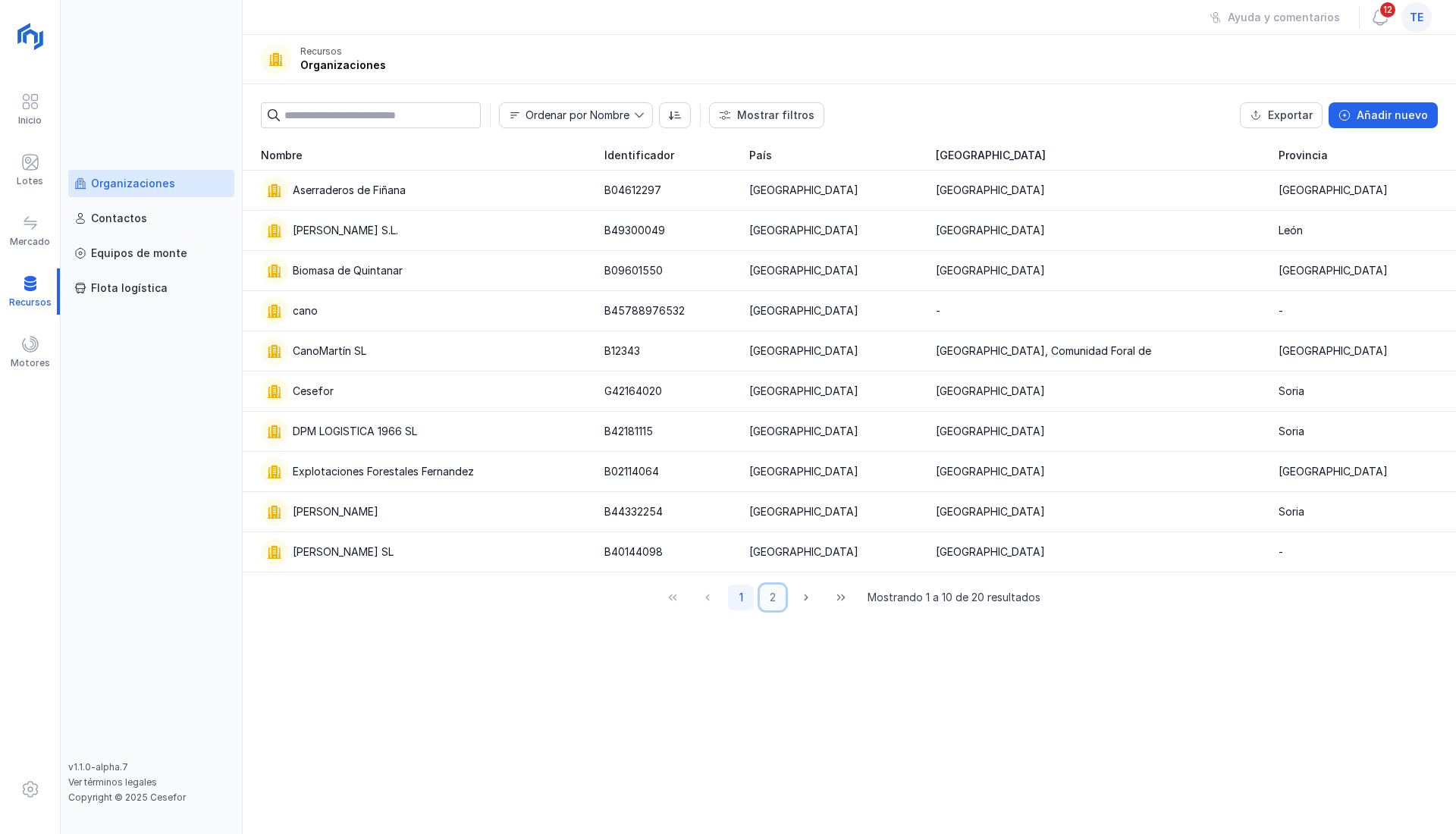
click at [776, 593] on button "2" at bounding box center [773, 598] width 26 height 26
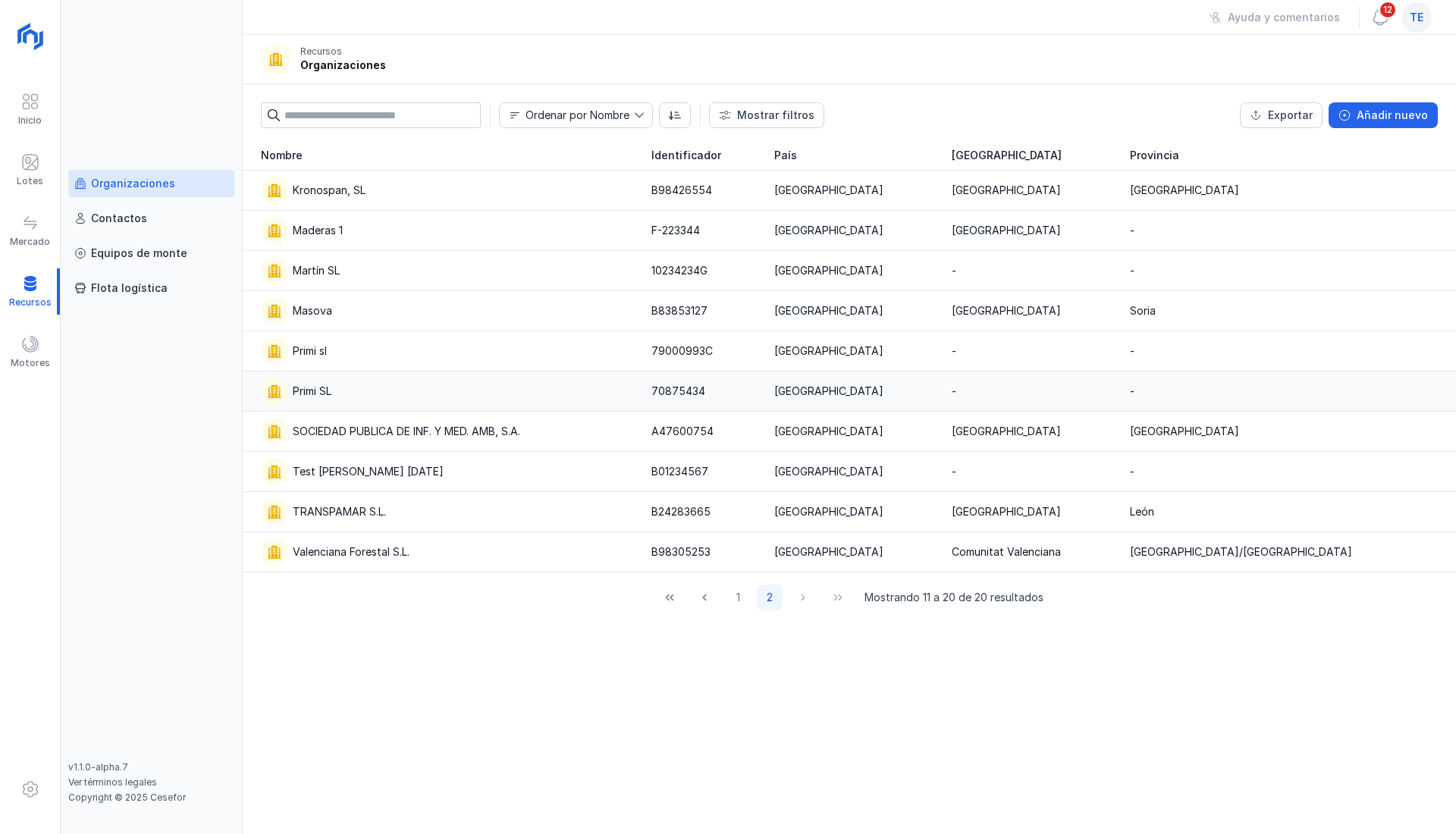
click at [335, 388] on div "Primi SL" at bounding box center [447, 391] width 372 height 27
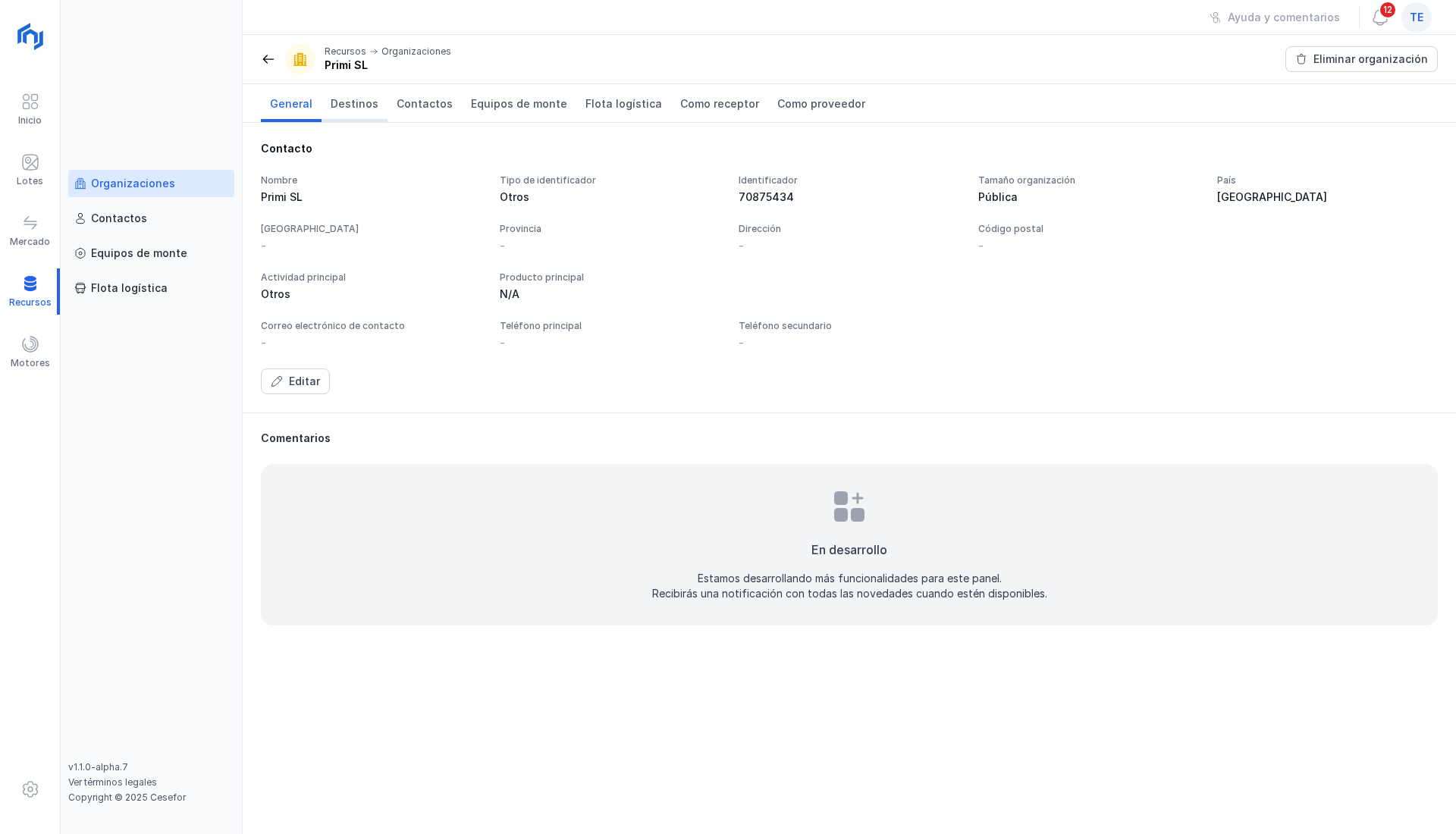
click at [358, 105] on span "Destinos" at bounding box center [354, 104] width 48 height 15
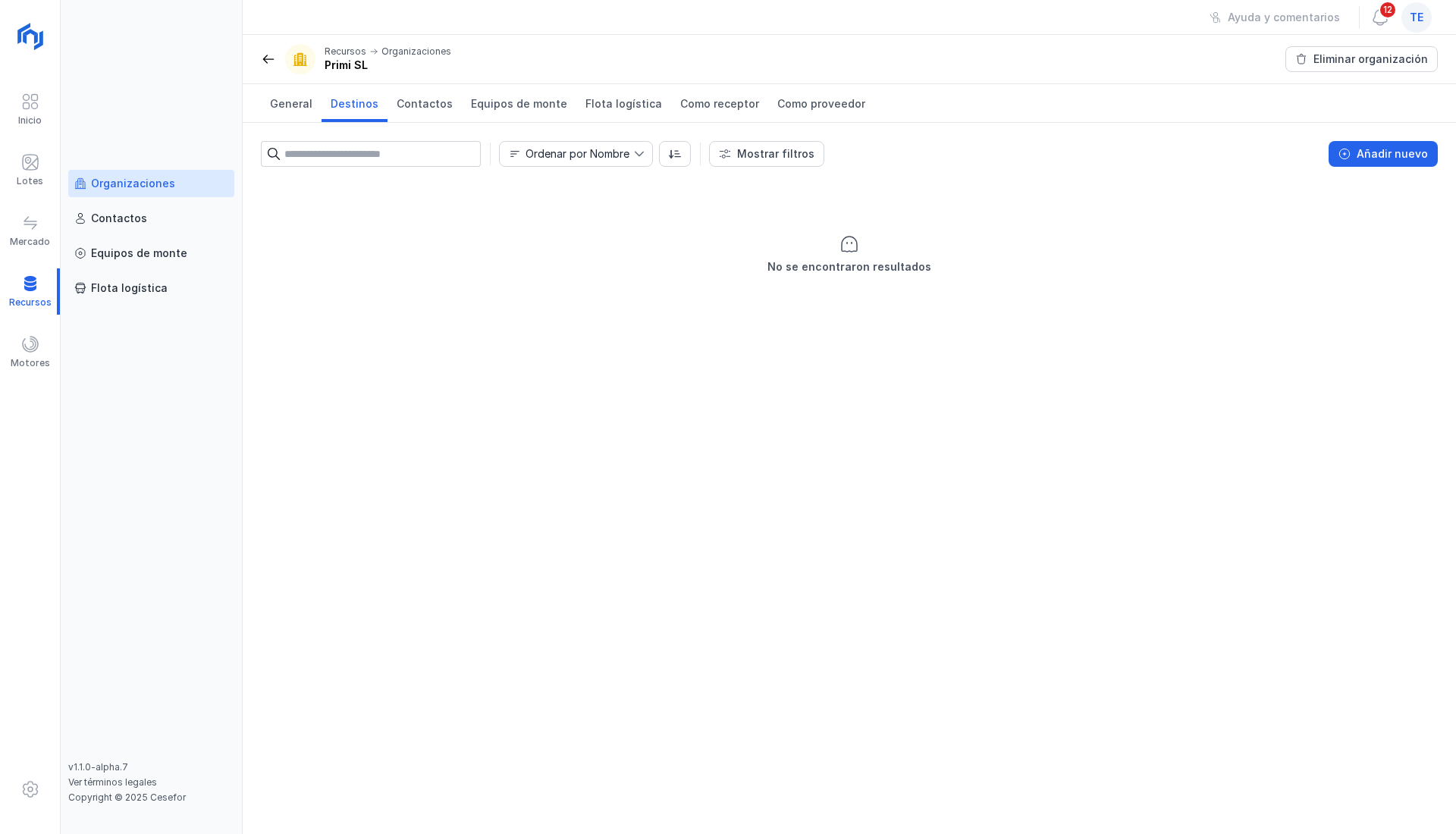
click at [267, 56] on span at bounding box center [268, 59] width 15 height 15
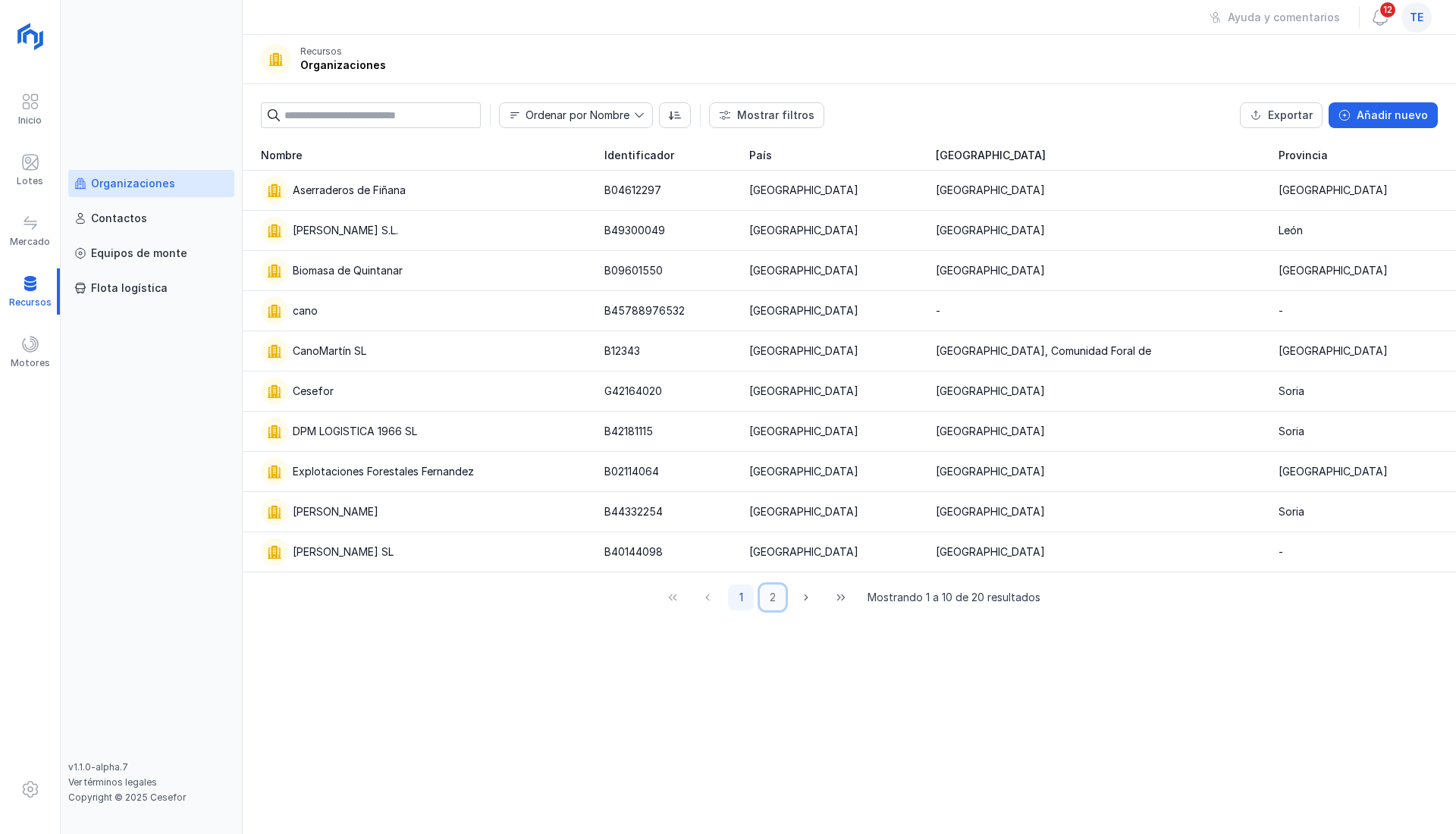
click at [777, 590] on button "2" at bounding box center [773, 598] width 26 height 26
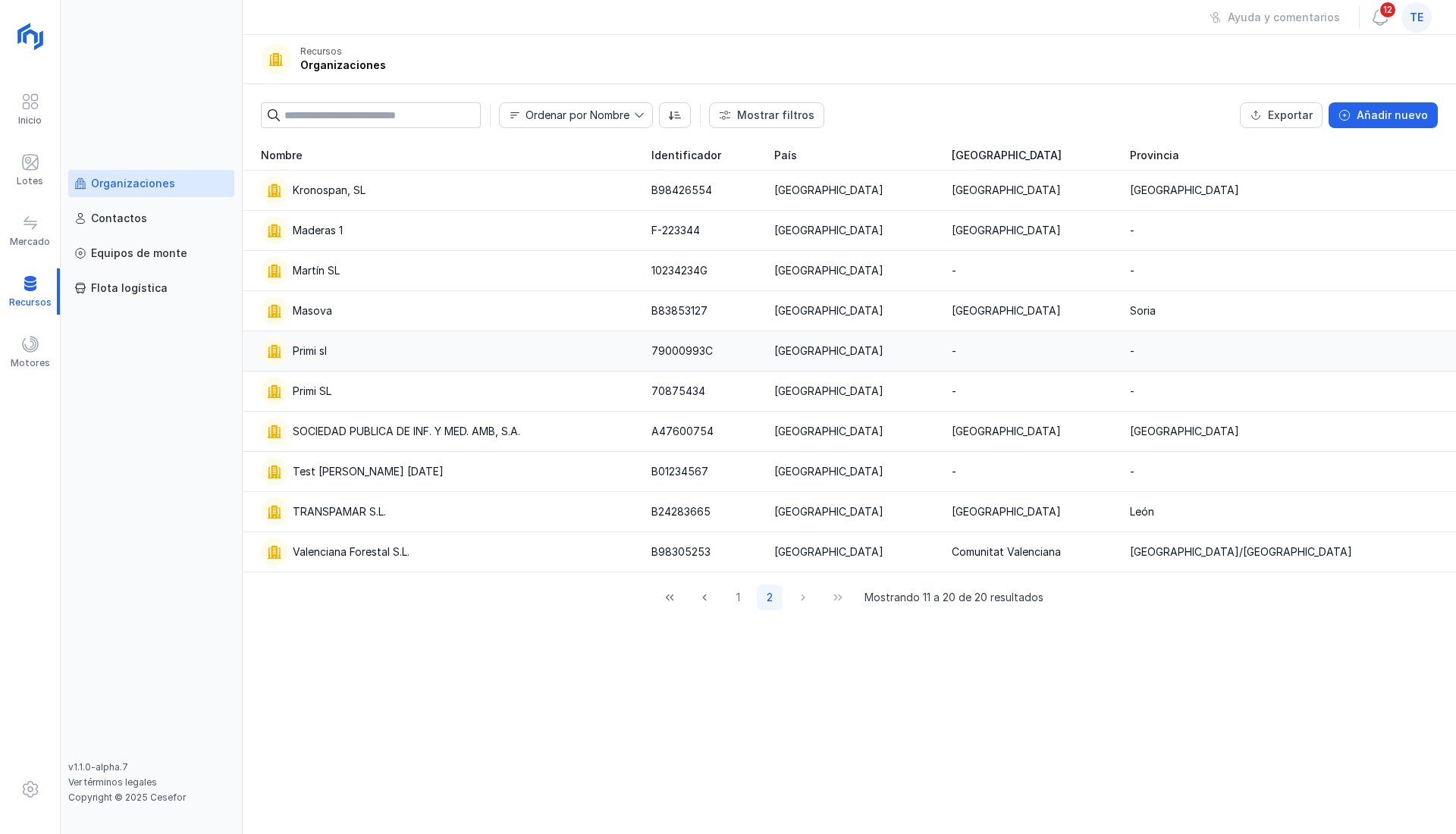
click at [335, 355] on div "Primi sl" at bounding box center [447, 351] width 372 height 27
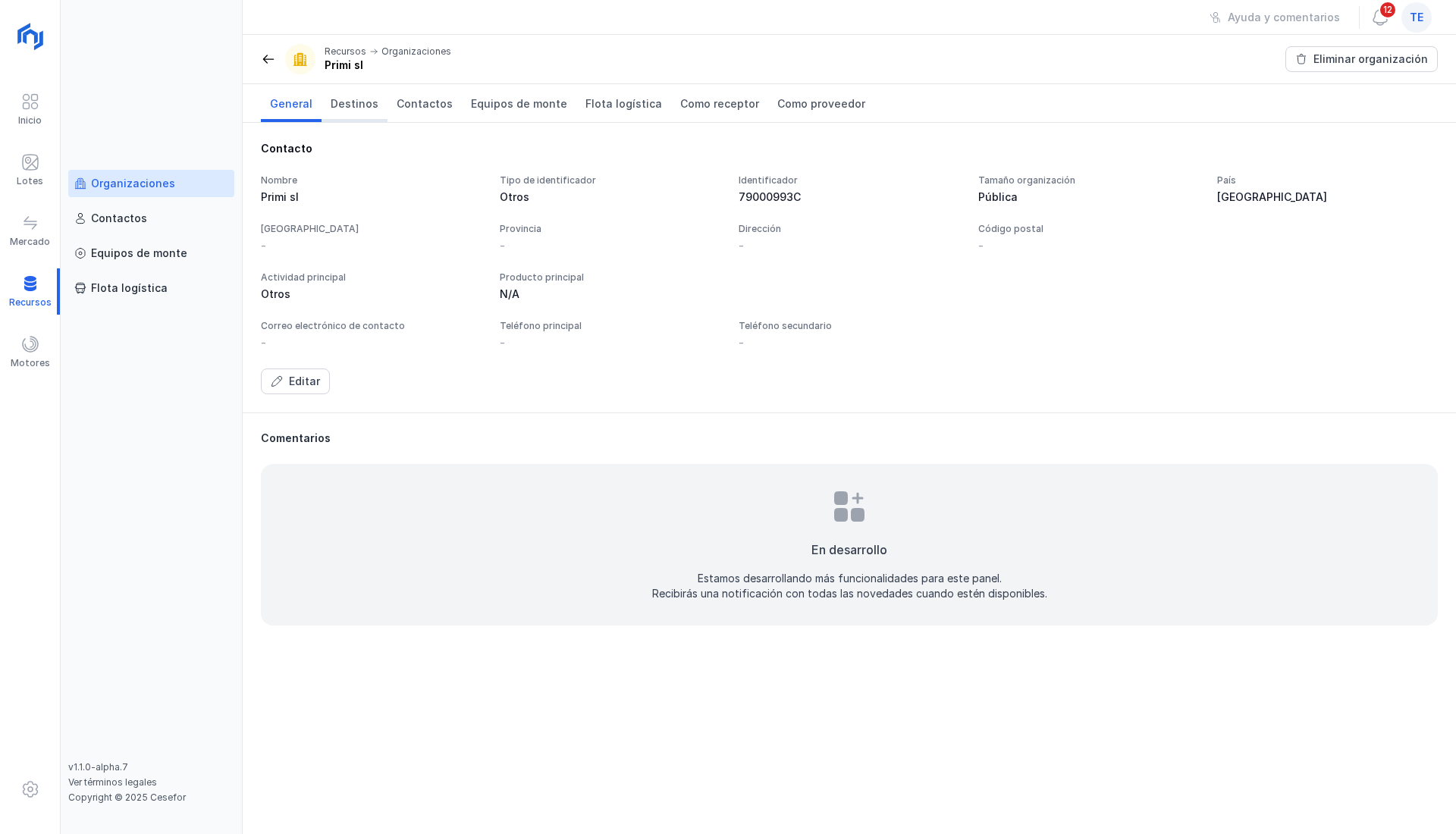
click at [362, 103] on span "Destinos" at bounding box center [354, 104] width 48 height 15
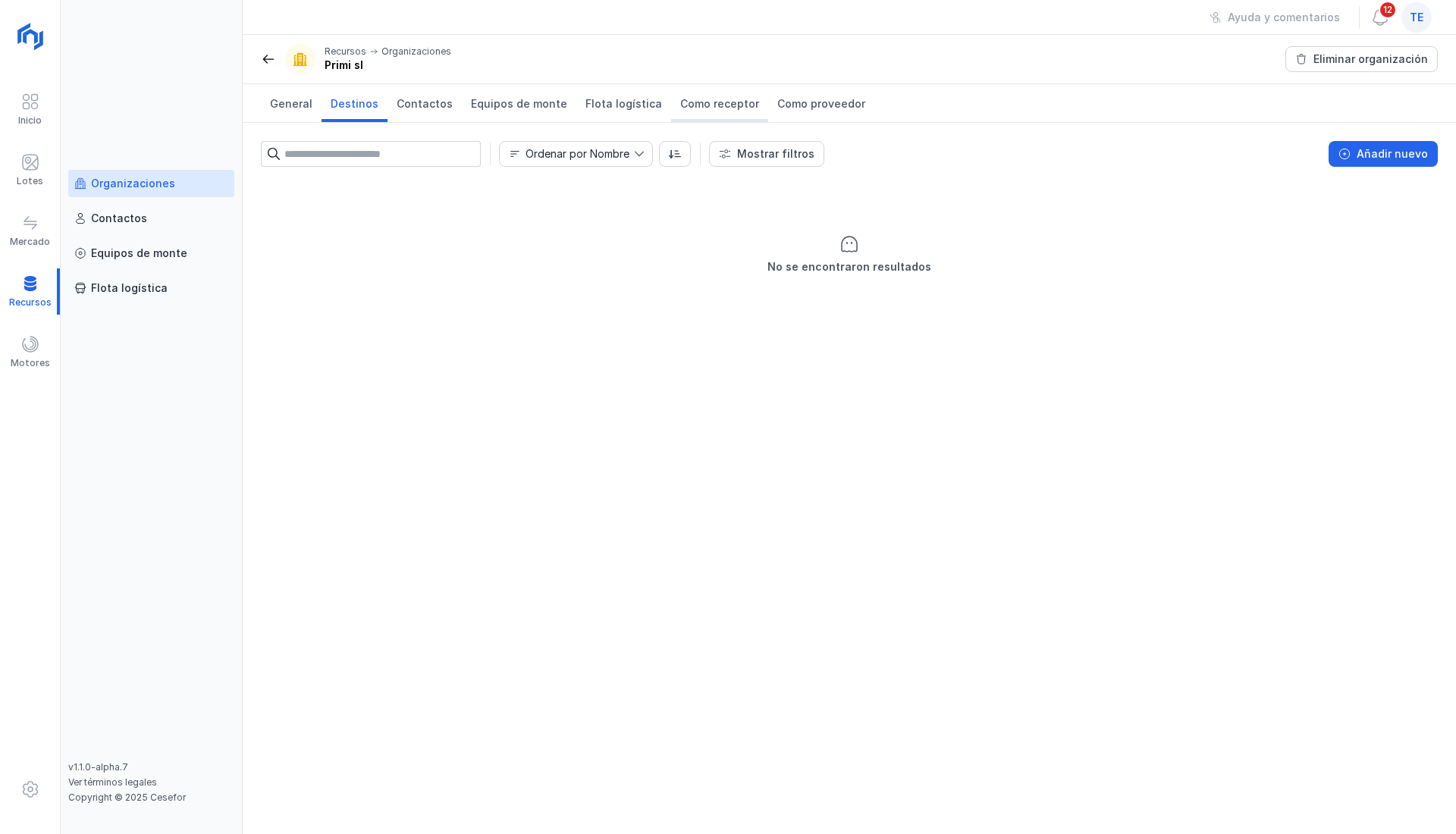
click at [709, 103] on span "Como receptor" at bounding box center [720, 104] width 79 height 15
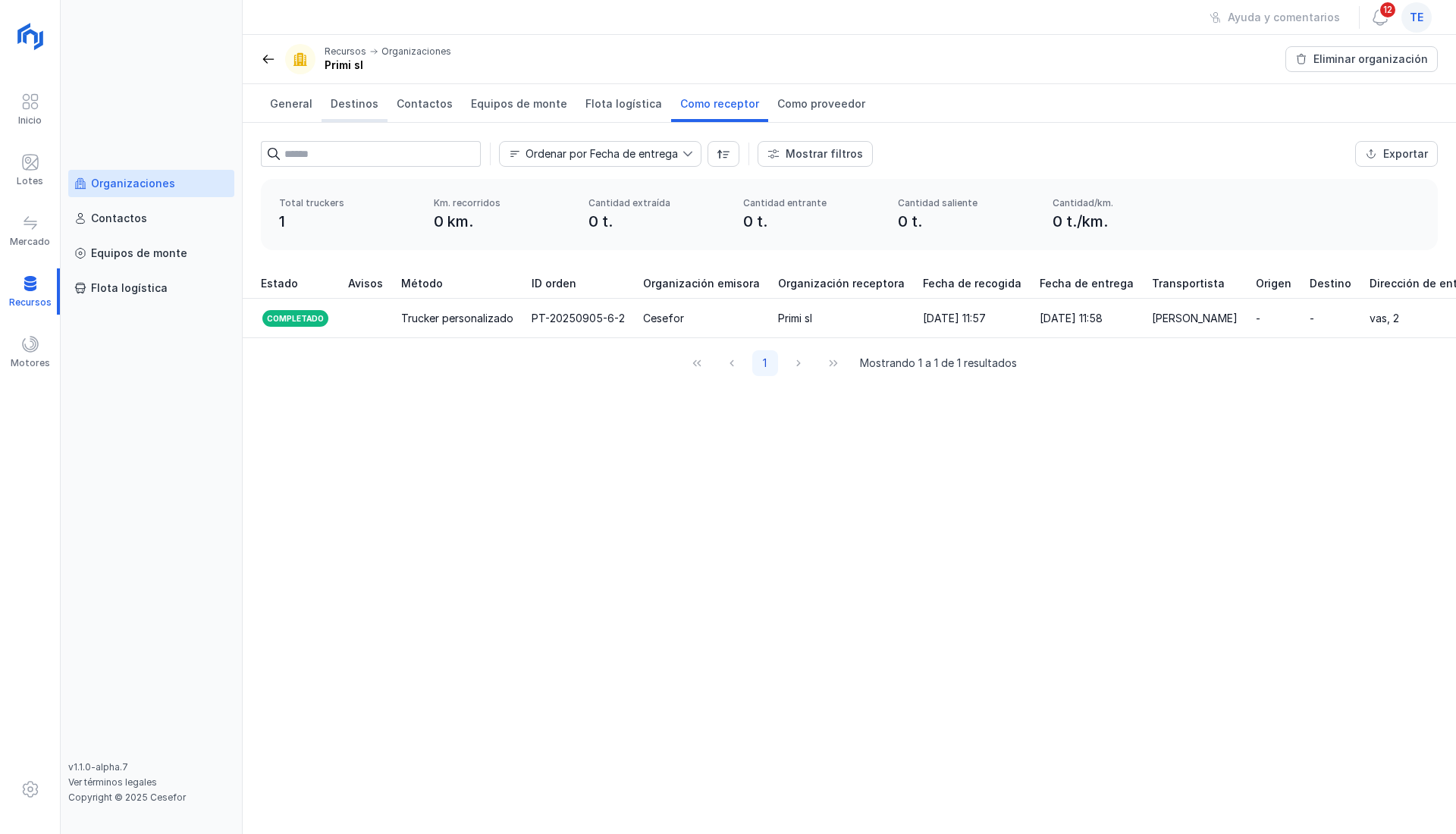
click at [363, 98] on span "Destinos" at bounding box center [354, 104] width 48 height 15
